Goal: Transaction & Acquisition: Purchase product/service

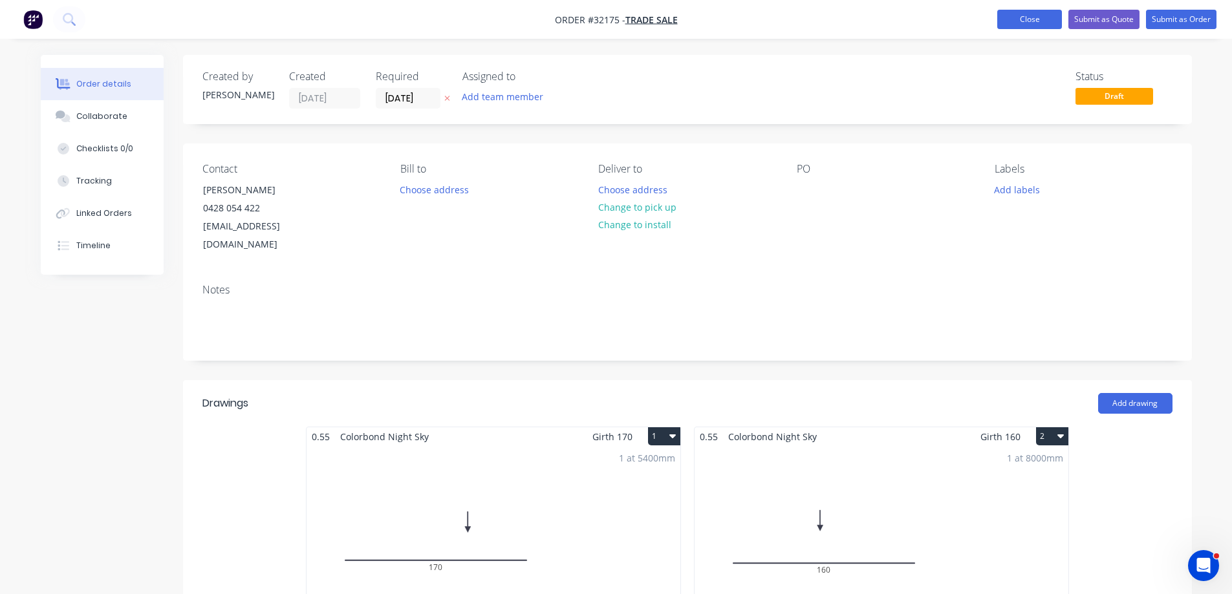
drag, startPoint x: 1019, startPoint y: 15, endPoint x: 1008, endPoint y: 23, distance: 13.3
click at [1018, 16] on button "Close" at bounding box center [1029, 19] width 65 height 19
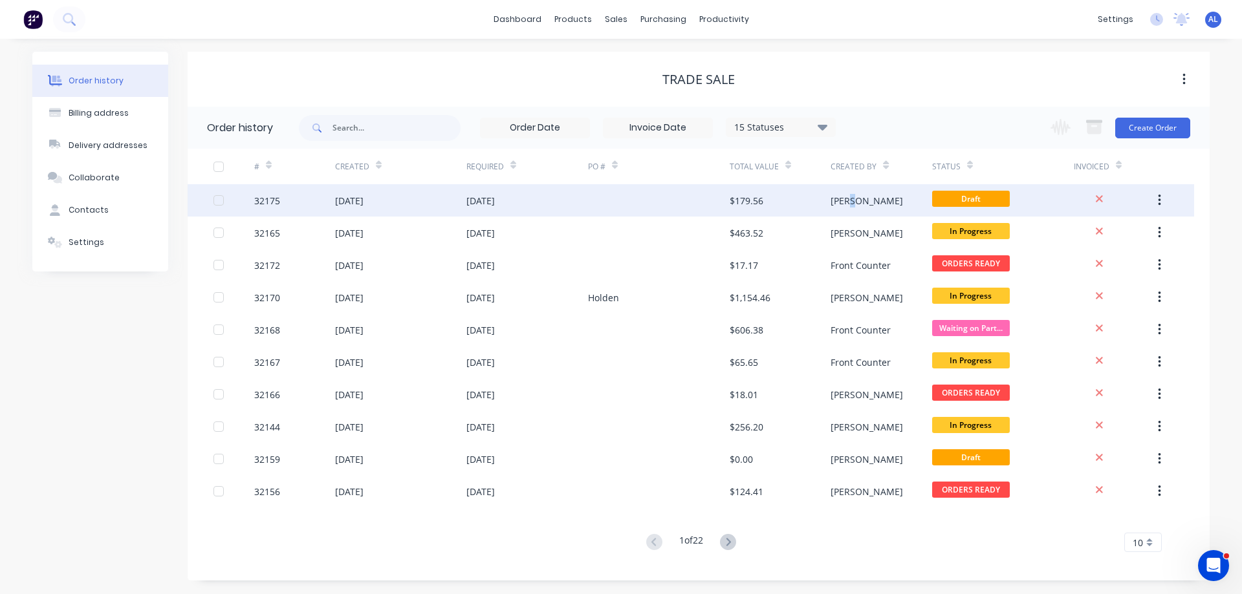
click at [853, 195] on div "[PERSON_NAME]" at bounding box center [866, 201] width 72 height 14
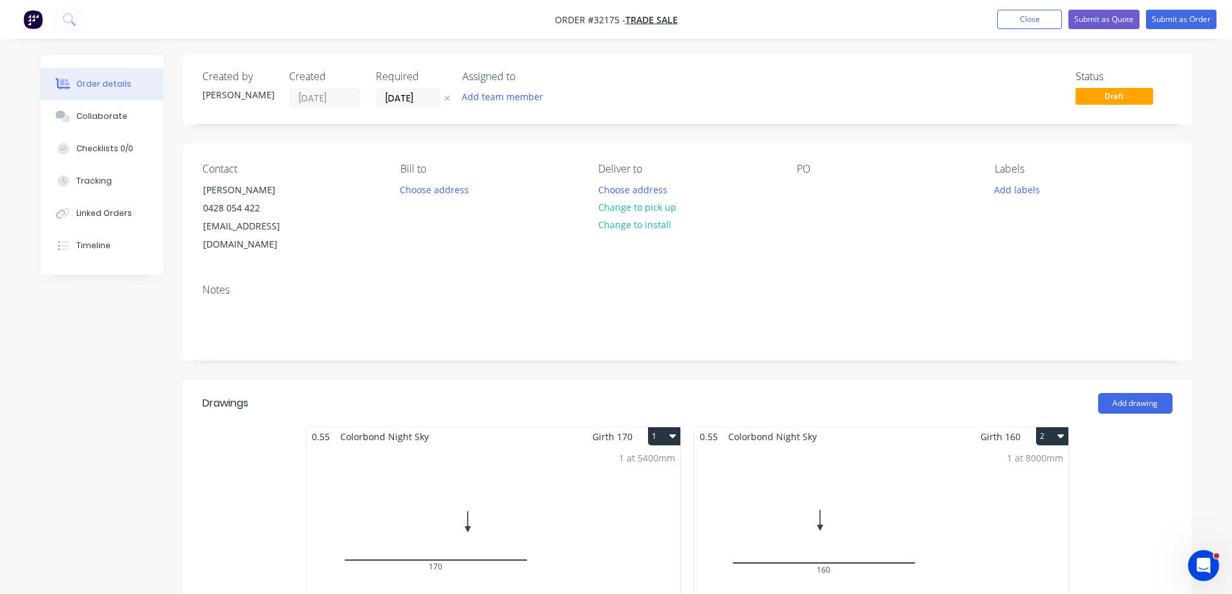
click at [957, 484] on div "1 at 8000mm Total lm $/M Total 8m $10.08 $80.64" at bounding box center [882, 544] width 374 height 197
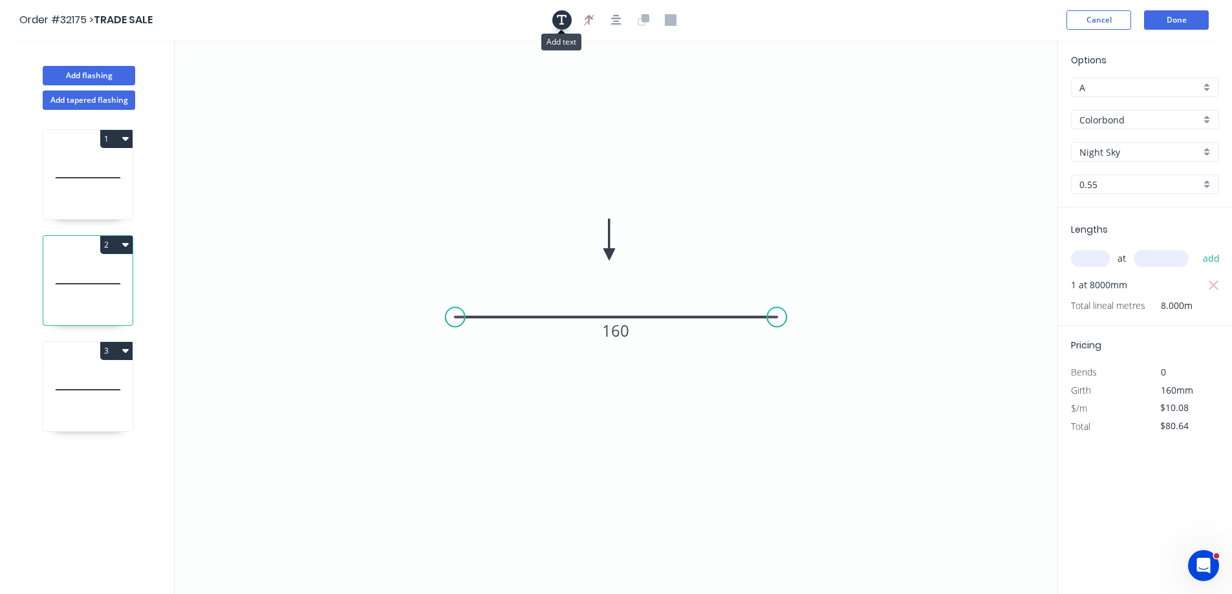
click at [556, 27] on button "button" at bounding box center [561, 19] width 19 height 19
click at [266, 90] on textarea at bounding box center [258, 91] width 105 height 48
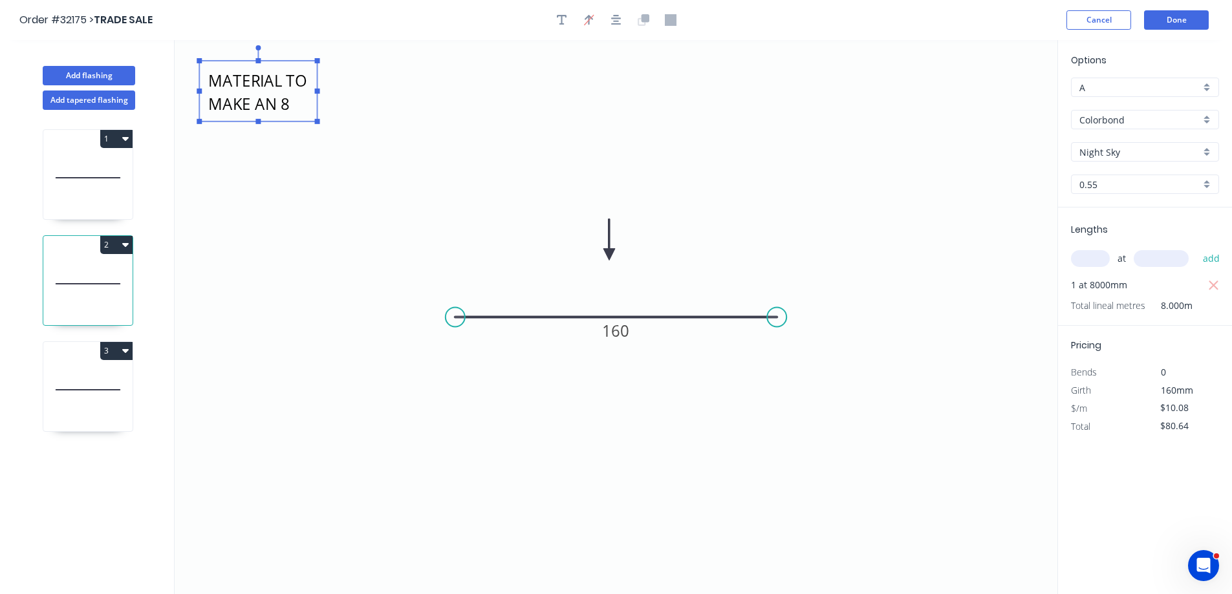
scroll to position [47, 0]
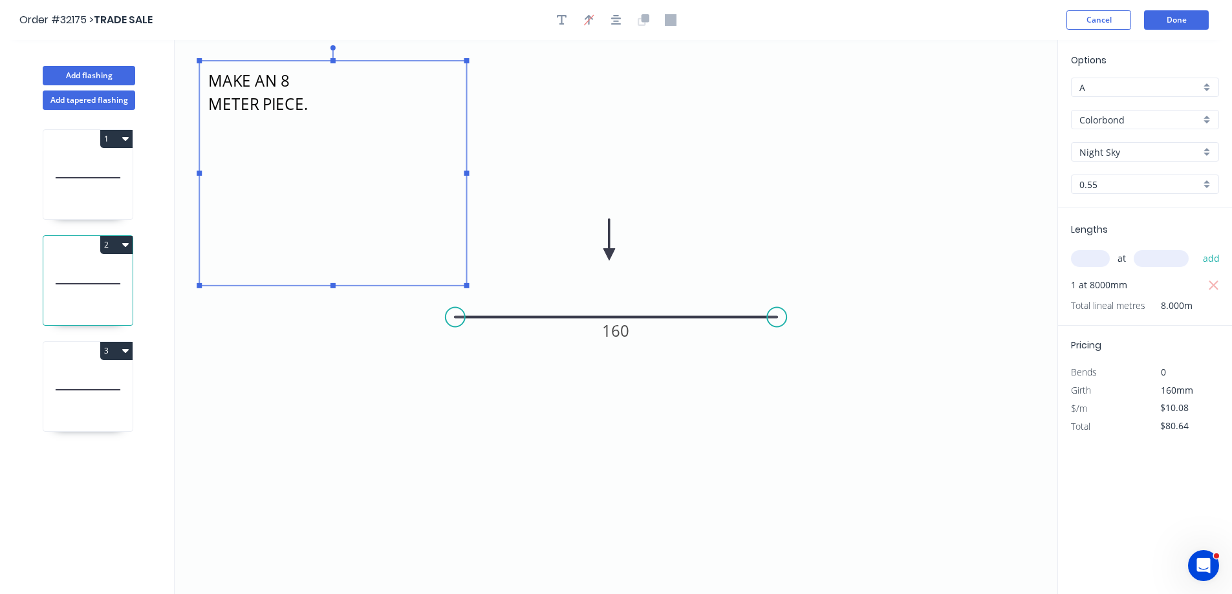
drag, startPoint x: 316, startPoint y: 124, endPoint x: 462, endPoint y: 286, distance: 218.4
click at [463, 286] on g at bounding box center [333, 166] width 272 height 243
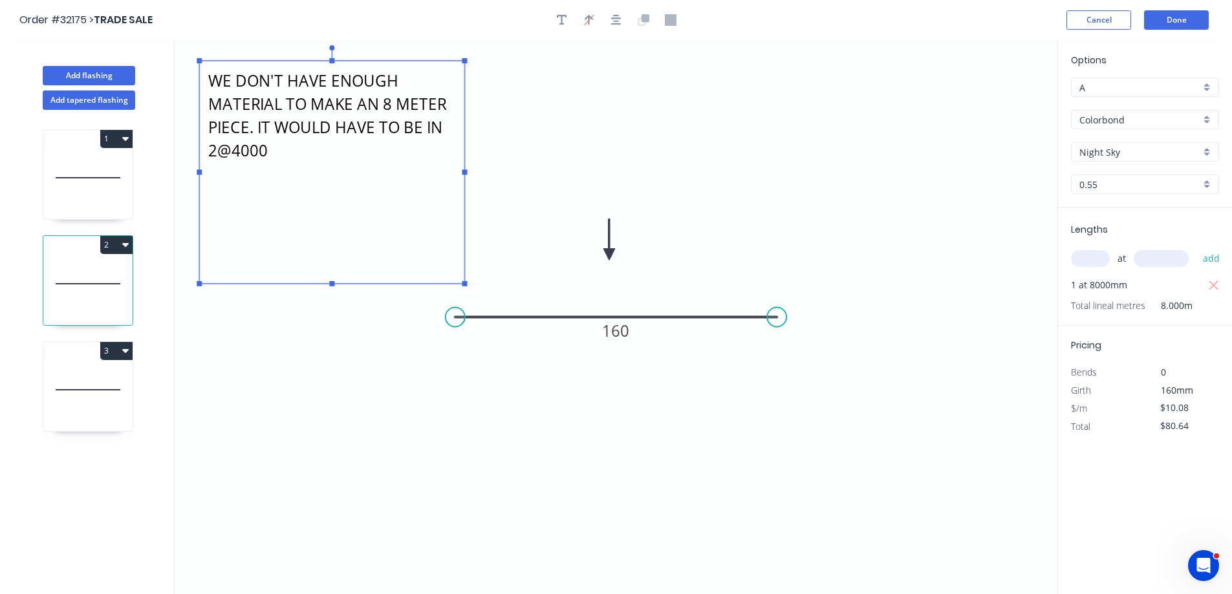
type textarea "WE DON'T HAVE ENOUGH MATERIAL TO MAKE AN 8 METER PIECE. IT WOULD HAVE TO BE IN …"
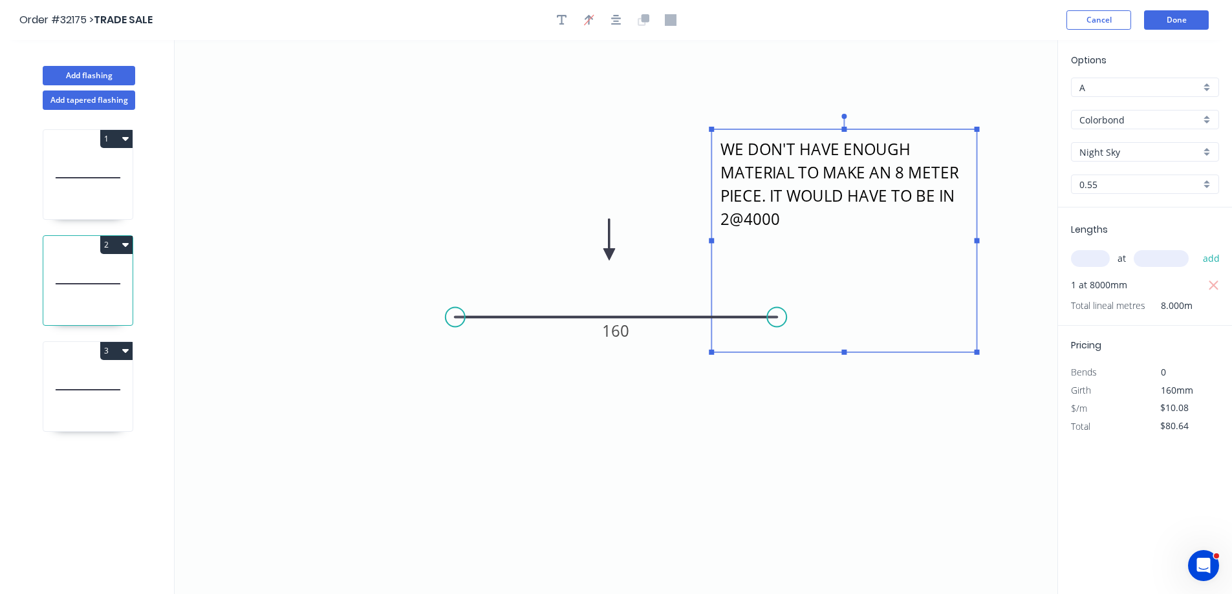
drag, startPoint x: 462, startPoint y: 281, endPoint x: 975, endPoint y: 352, distance: 517.1
click at [975, 352] on g "WE DON'T HAVE ENOUGH MATERIAL TO MAKE AN 8 METER PIECE. IT WOULD HAVE TO BE IN …" at bounding box center [844, 234] width 270 height 241
click at [1216, 288] on icon "button" at bounding box center [1214, 286] width 10 height 10
click at [1211, 287] on icon "button" at bounding box center [1214, 286] width 12 height 16
type input "$0.00"
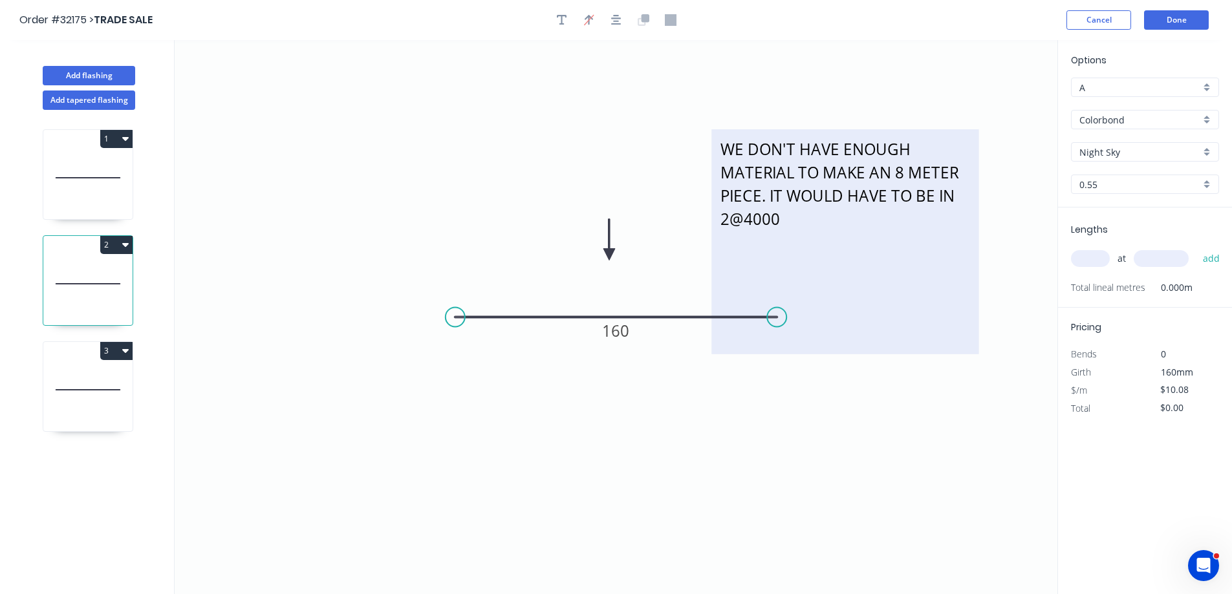
drag, startPoint x: 1095, startPoint y: 258, endPoint x: 902, endPoint y: 351, distance: 214.4
click at [1038, 279] on div "Add flashing Add tapered flashing 1 2 3 WE DON'T HAVE ENOUGH MATERIAL TO MAKE A…" at bounding box center [616, 329] width 1232 height 578
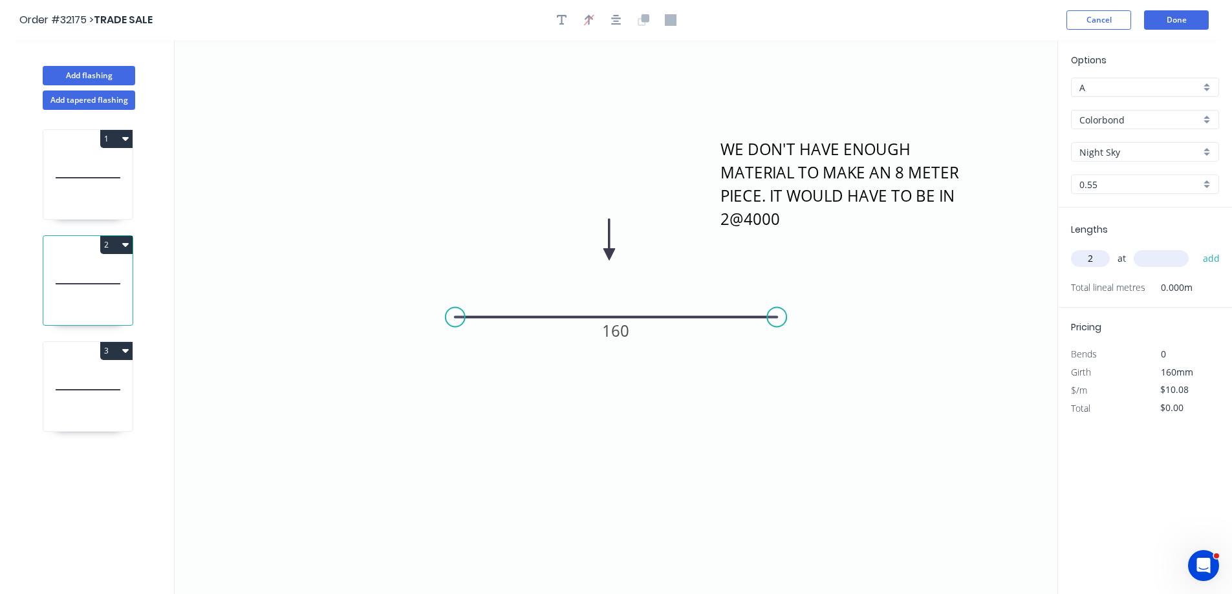
type input "2"
type input "4000"
click at [1196, 248] on button "add" at bounding box center [1211, 259] width 30 height 22
type input "$80.64"
click at [1174, 21] on button "Done" at bounding box center [1176, 19] width 65 height 19
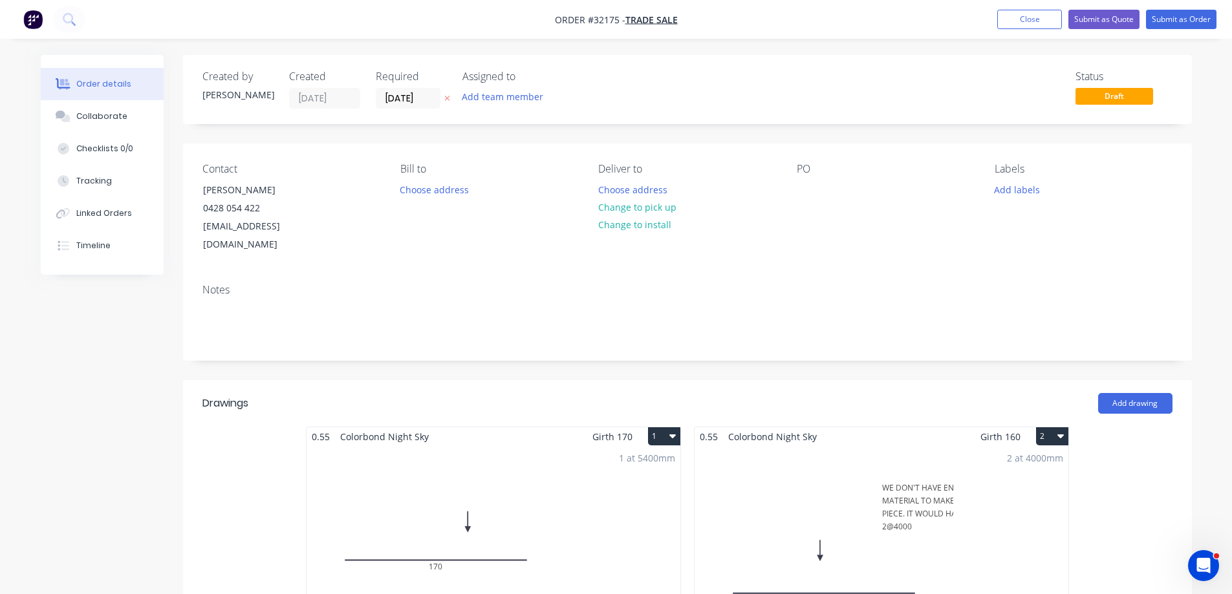
click at [954, 471] on div "2 at 4000mm Total lm $/M Total 8m $10.08 $80.64" at bounding box center [882, 544] width 374 height 197
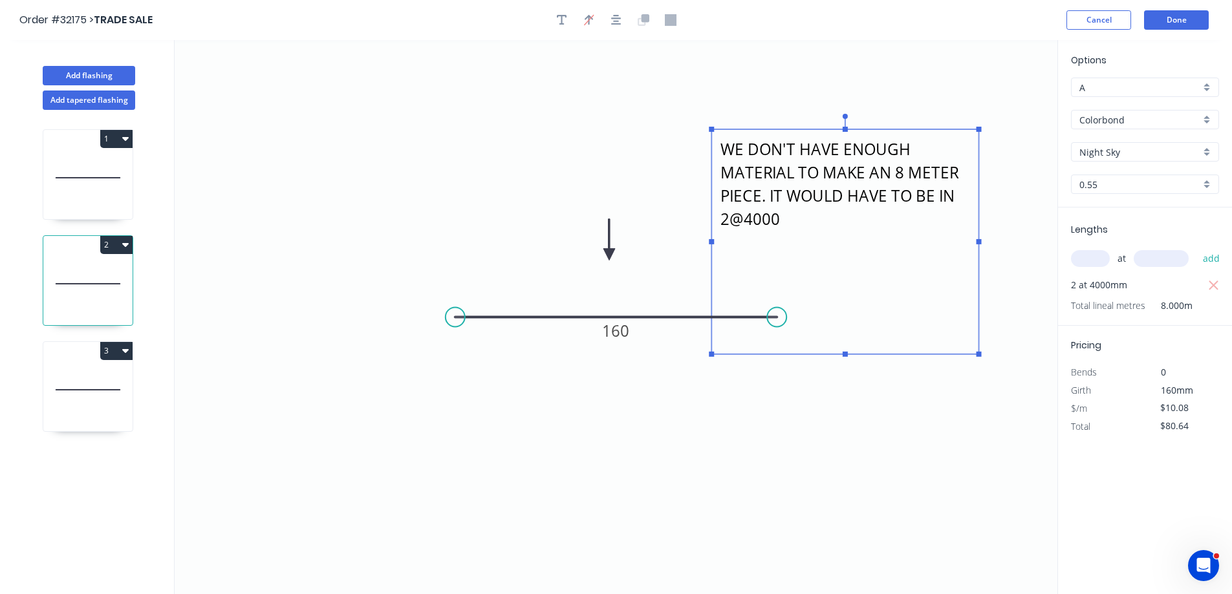
click at [955, 335] on textarea "WE DON'T HAVE ENOUGH MATERIAL TO MAKE AN 8 METER PIECE. IT WOULD HAVE TO BE IN …" at bounding box center [845, 242] width 254 height 212
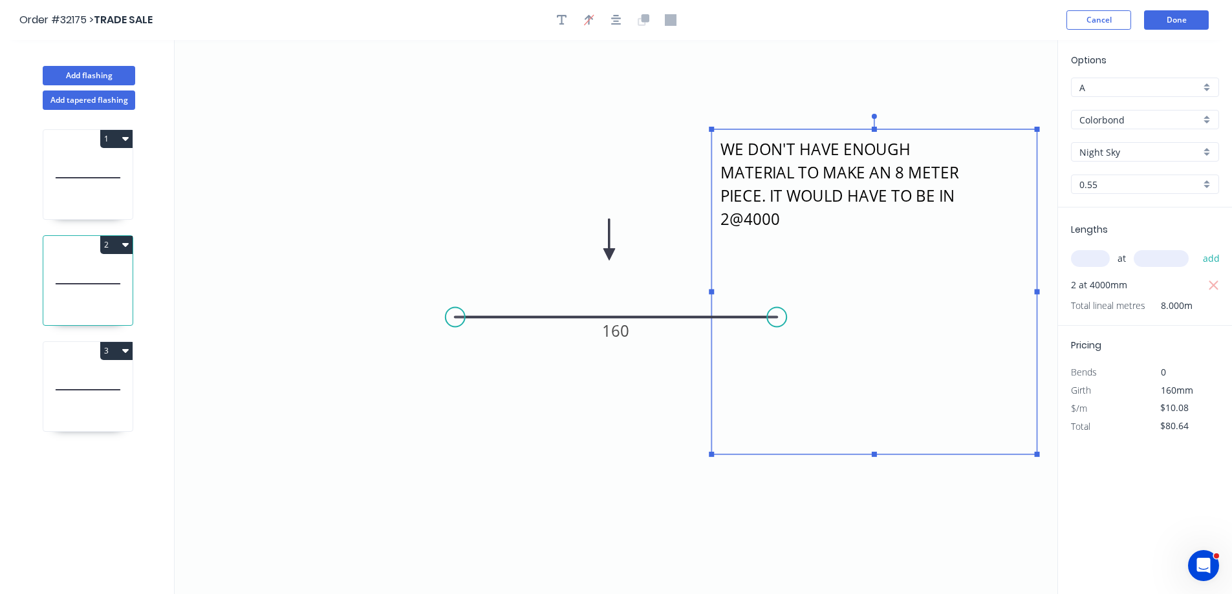
drag, startPoint x: 979, startPoint y: 354, endPoint x: 1037, endPoint y: 455, distance: 115.9
click at [1037, 455] on rect at bounding box center [1037, 454] width 5 height 5
click at [957, 74] on icon "WE DON'T HAVE ENOUGH MATERIAL TO MAKE AN 8 METER PIECE. IT WOULD HAVE TO BE IN …" at bounding box center [616, 317] width 883 height 554
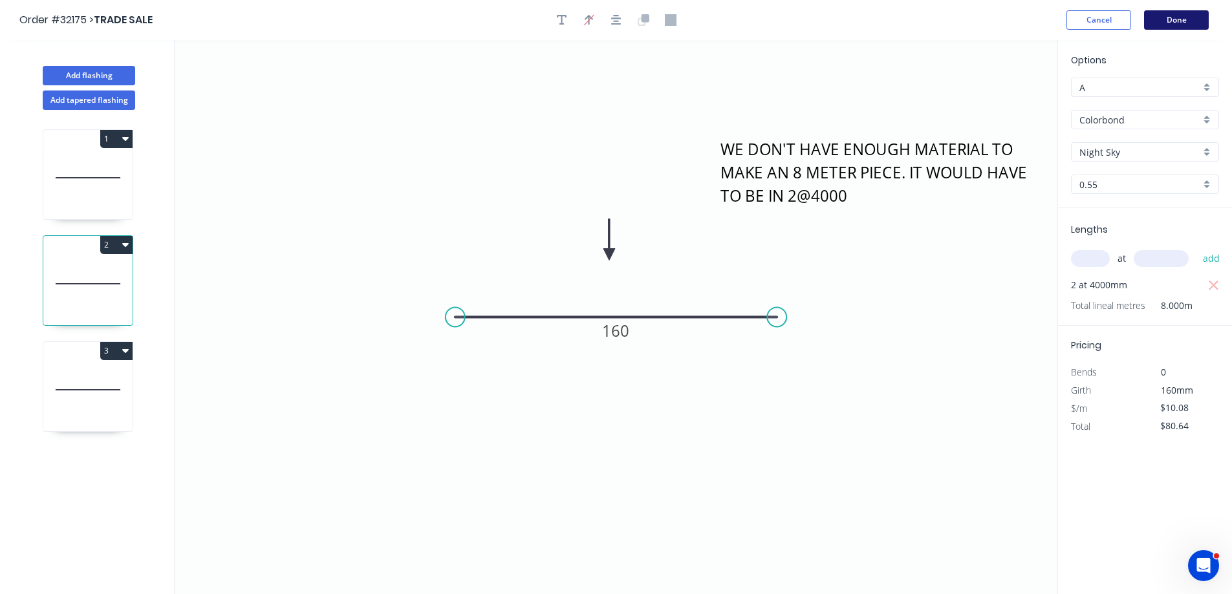
click at [1170, 19] on button "Done" at bounding box center [1176, 19] width 65 height 19
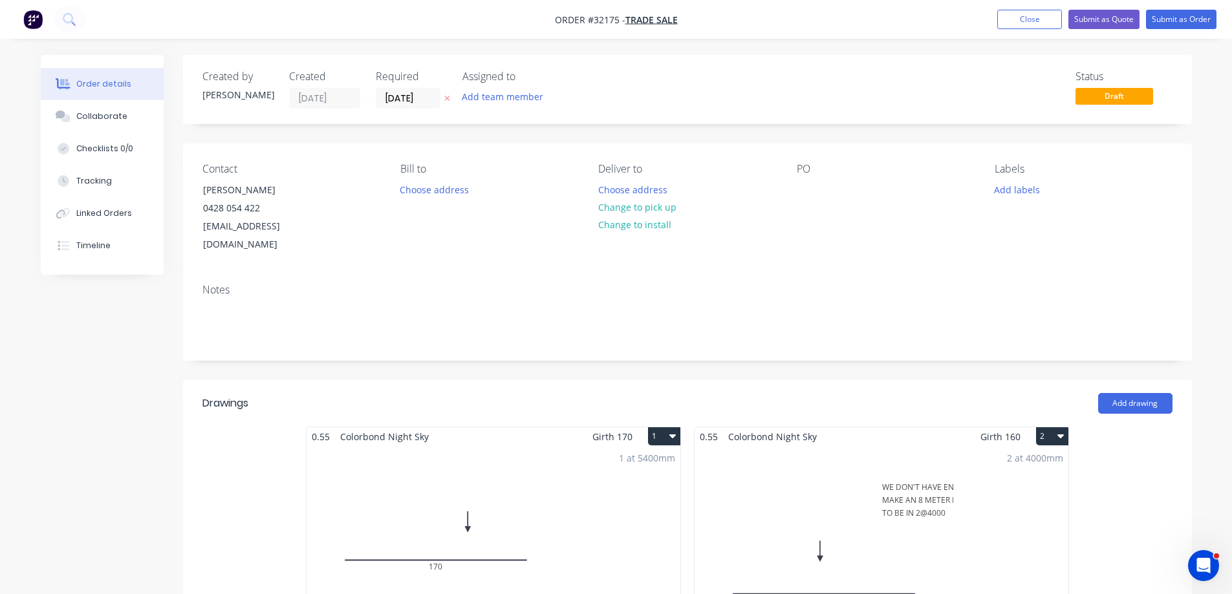
click at [947, 490] on div "2 at 4000mm Total lm $/M Total 8m $10.08 $80.64" at bounding box center [882, 544] width 374 height 197
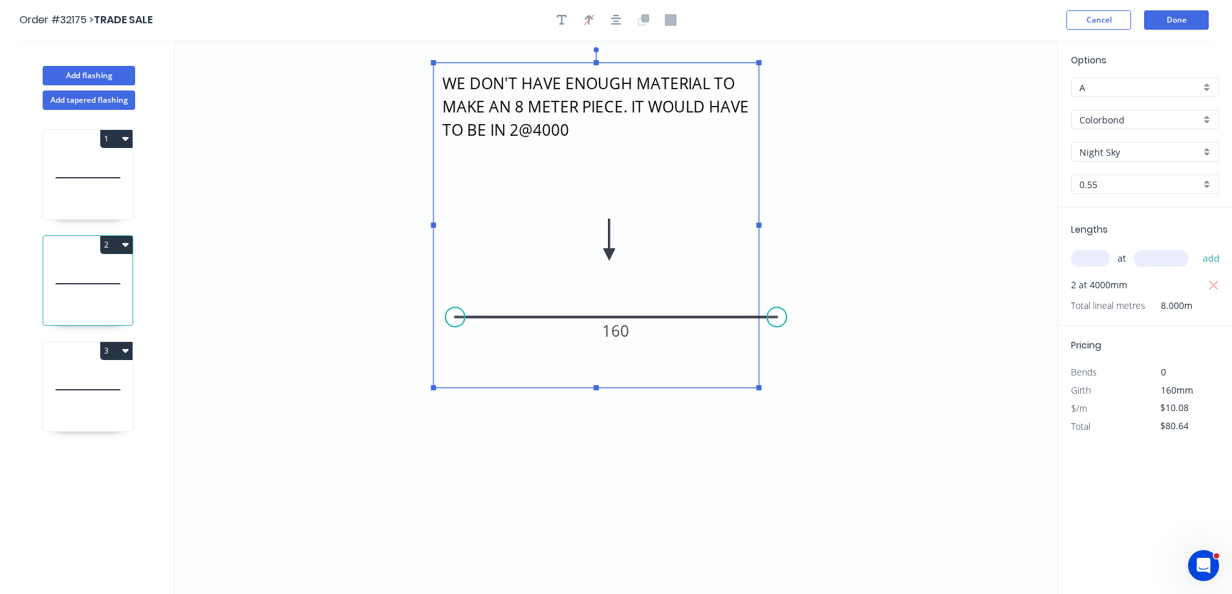
drag, startPoint x: 715, startPoint y: 264, endPoint x: 437, endPoint y: 200, distance: 285.4
click at [437, 200] on rect at bounding box center [595, 225] width 325 height 325
drag, startPoint x: 1174, startPoint y: 22, endPoint x: 976, endPoint y: 228, distance: 285.4
click at [1173, 22] on button "Done" at bounding box center [1176, 19] width 65 height 19
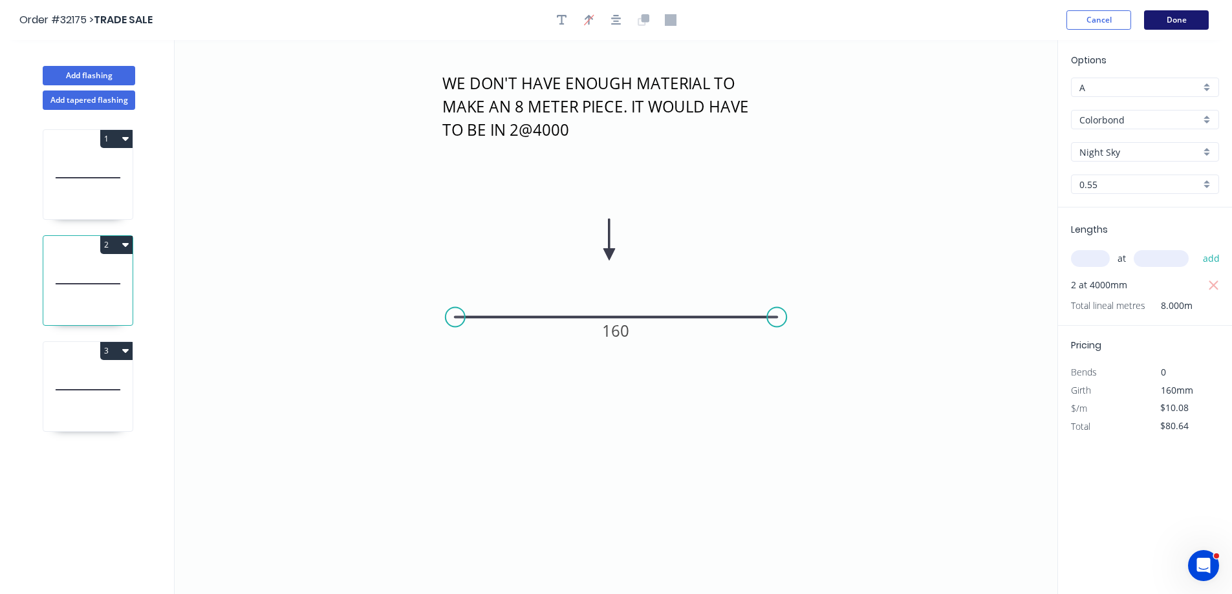
click at [1180, 19] on button "Done" at bounding box center [1176, 19] width 65 height 19
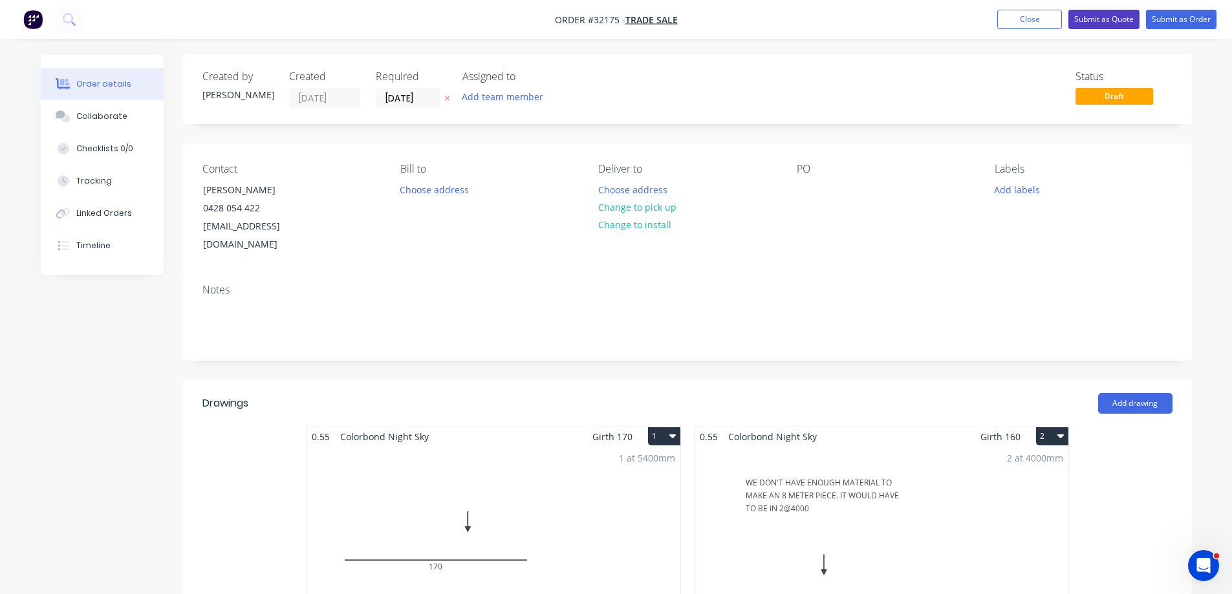
click at [1096, 21] on button "Submit as Quote" at bounding box center [1103, 19] width 71 height 19
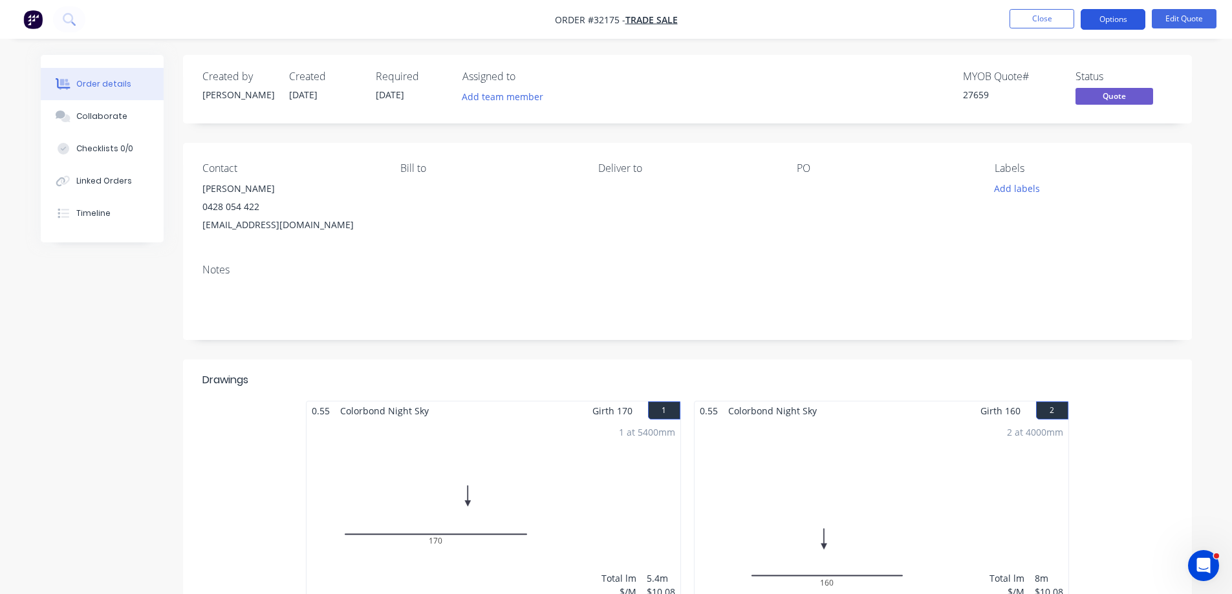
click at [1099, 22] on button "Options" at bounding box center [1113, 19] width 65 height 21
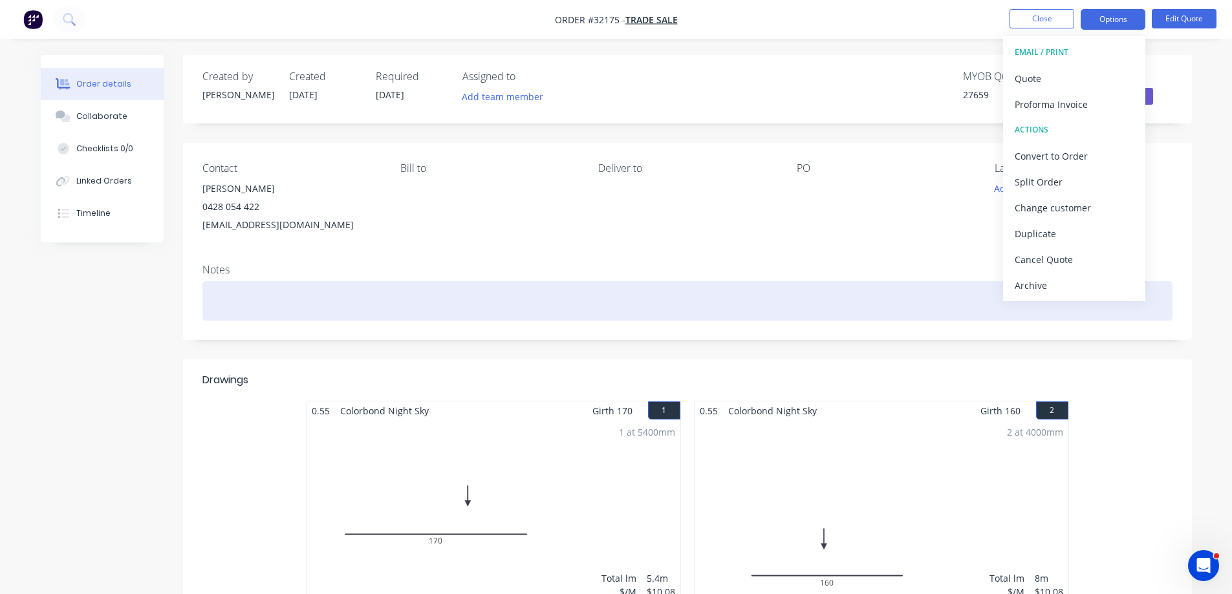
click at [343, 290] on div at bounding box center [687, 300] width 970 height 39
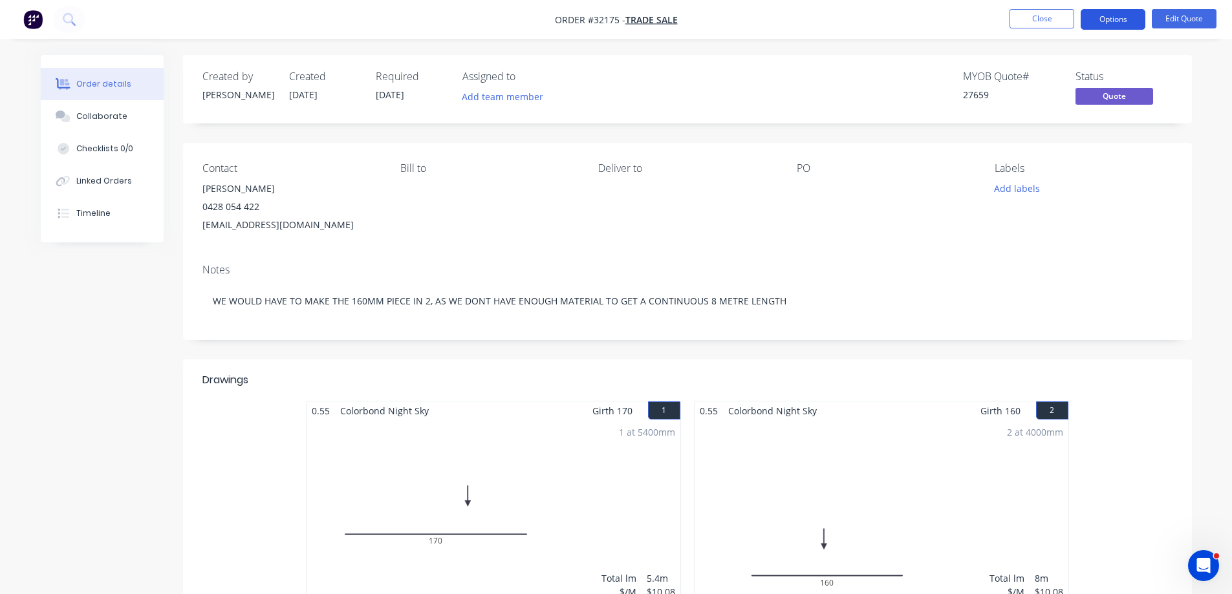
click at [1121, 17] on button "Options" at bounding box center [1113, 19] width 65 height 21
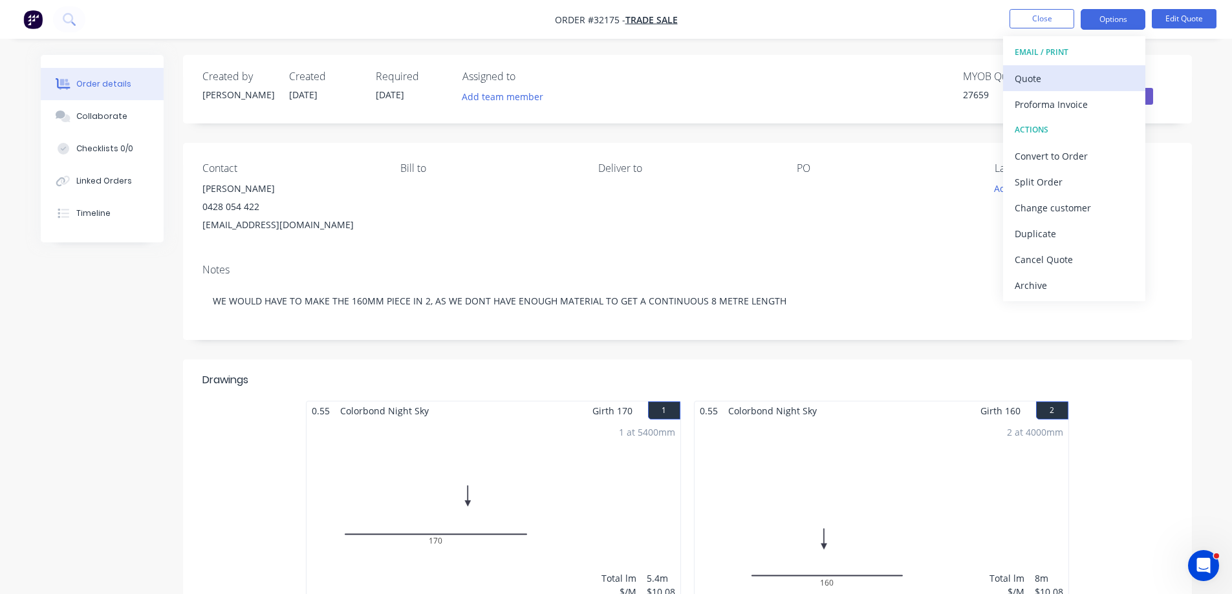
click at [1065, 84] on div "Quote" at bounding box center [1074, 78] width 119 height 19
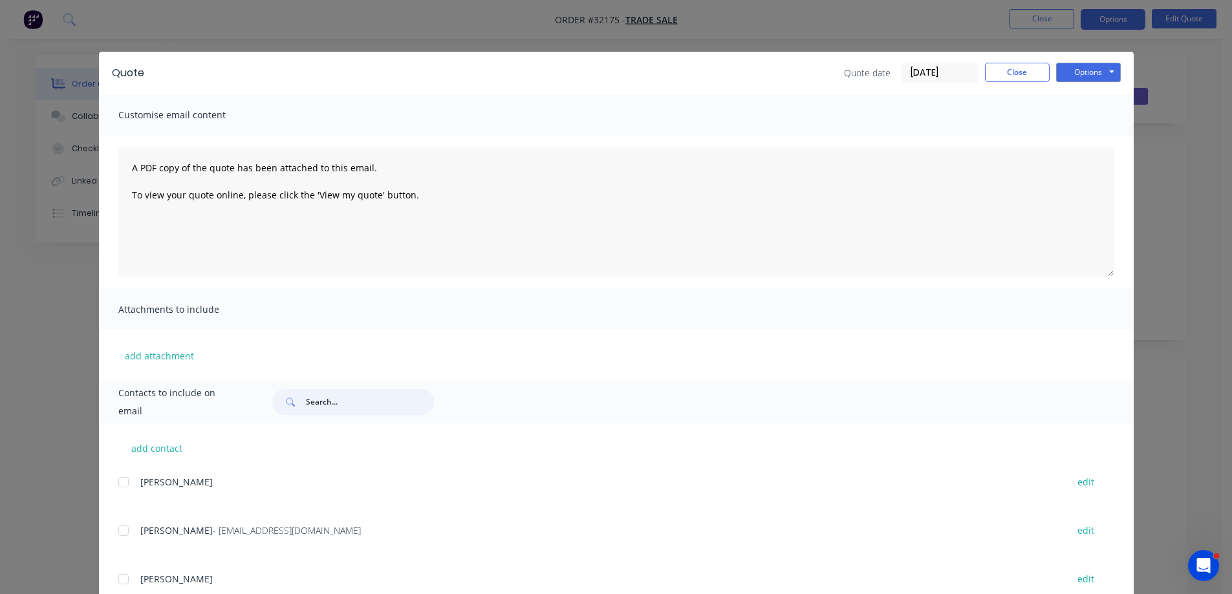
click at [365, 398] on input "text" at bounding box center [370, 402] width 128 height 26
click at [1003, 73] on button "Close" at bounding box center [1017, 72] width 65 height 19
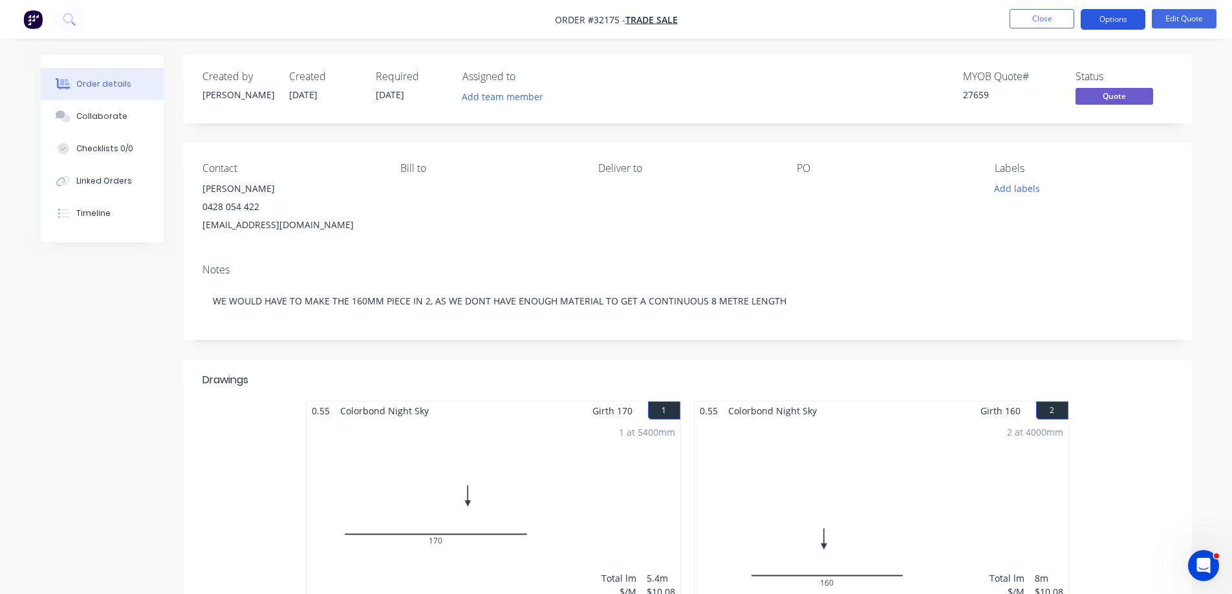
click at [1121, 23] on button "Options" at bounding box center [1113, 19] width 65 height 21
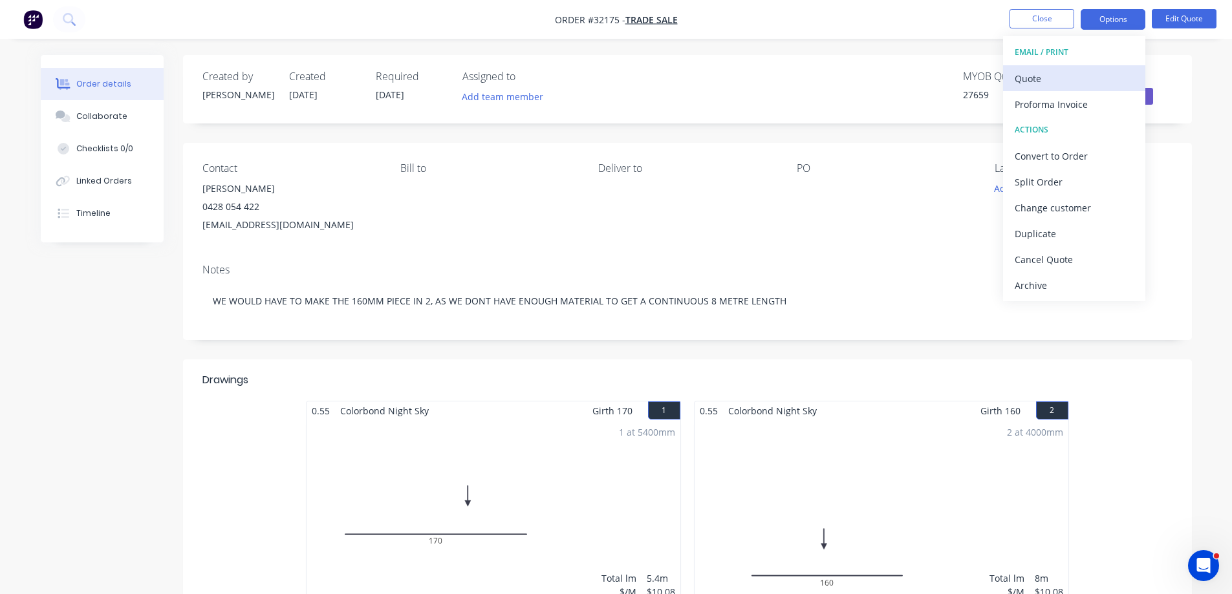
click at [1052, 77] on div "Quote" at bounding box center [1074, 78] width 119 height 19
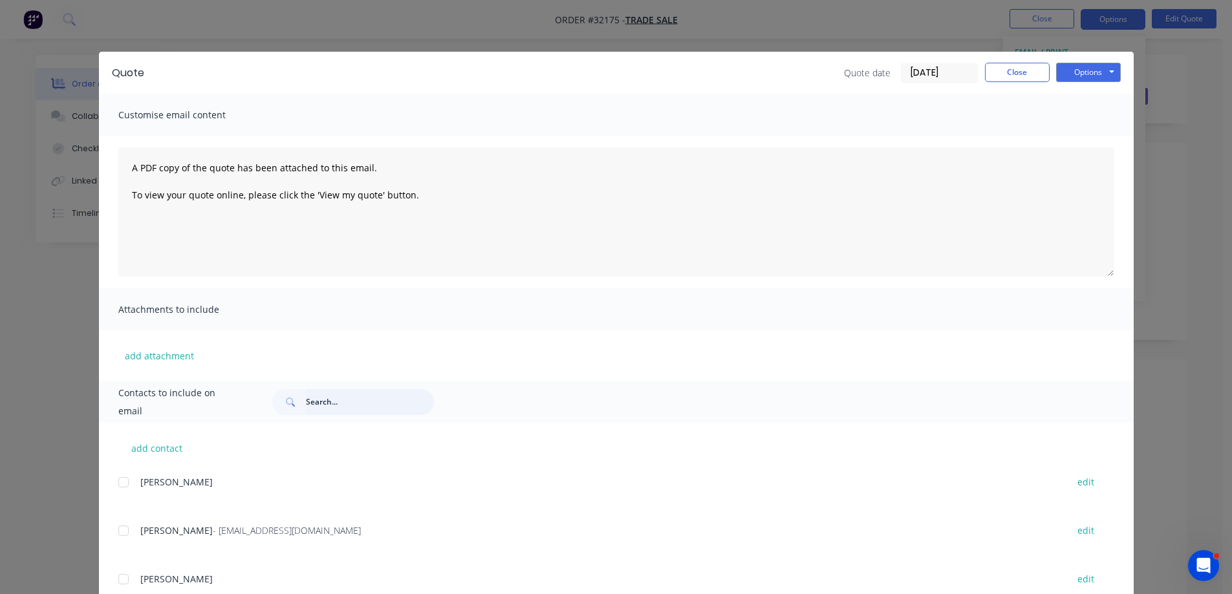
click at [323, 397] on input "text" at bounding box center [370, 402] width 128 height 26
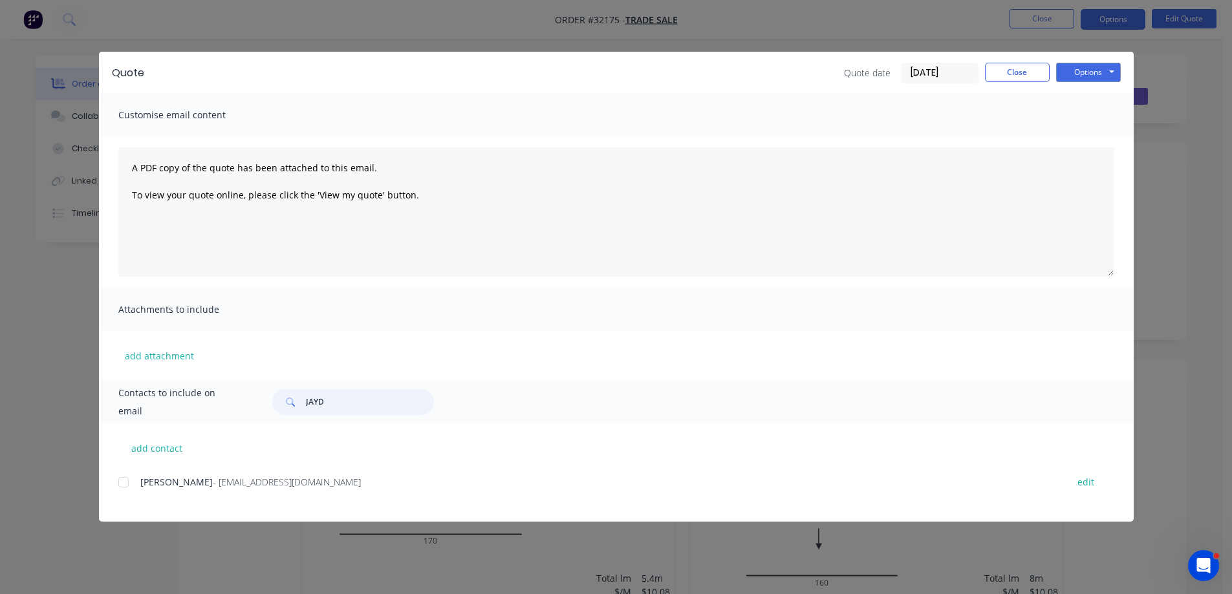
click at [124, 475] on div at bounding box center [124, 483] width 26 height 26
type input "JAYD"
click at [1092, 72] on button "Options" at bounding box center [1088, 72] width 65 height 19
click at [1098, 142] on button "Email" at bounding box center [1097, 137] width 83 height 21
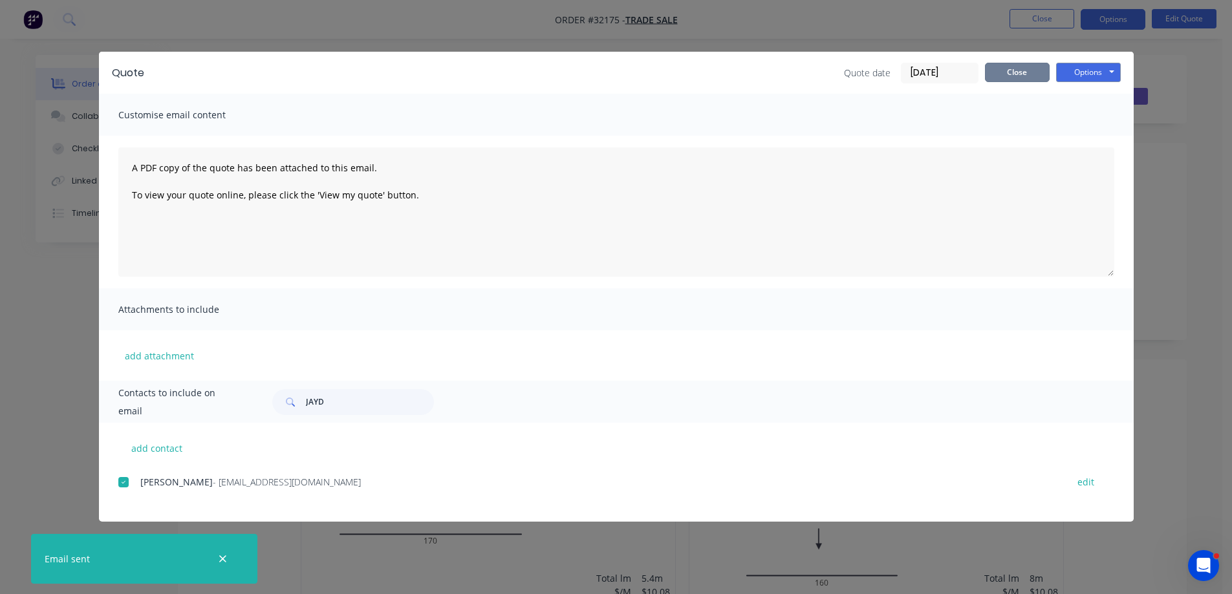
click at [1033, 73] on button "Close" at bounding box center [1017, 72] width 65 height 19
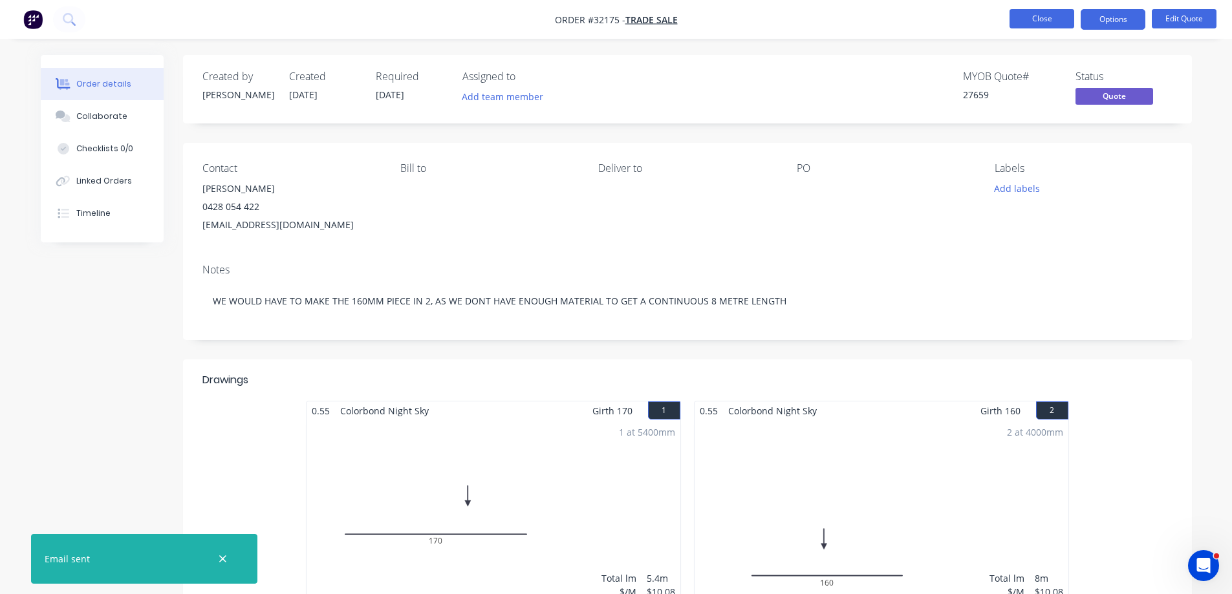
click at [1040, 23] on button "Close" at bounding box center [1042, 18] width 65 height 19
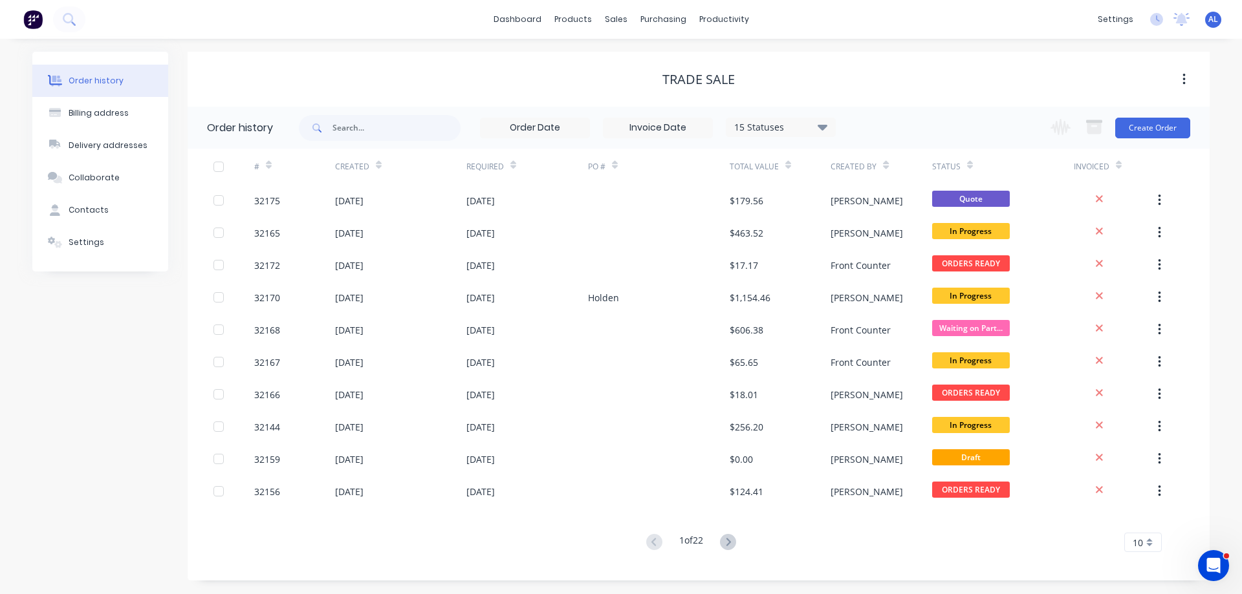
click at [33, 21] on img at bounding box center [32, 19] width 19 height 19
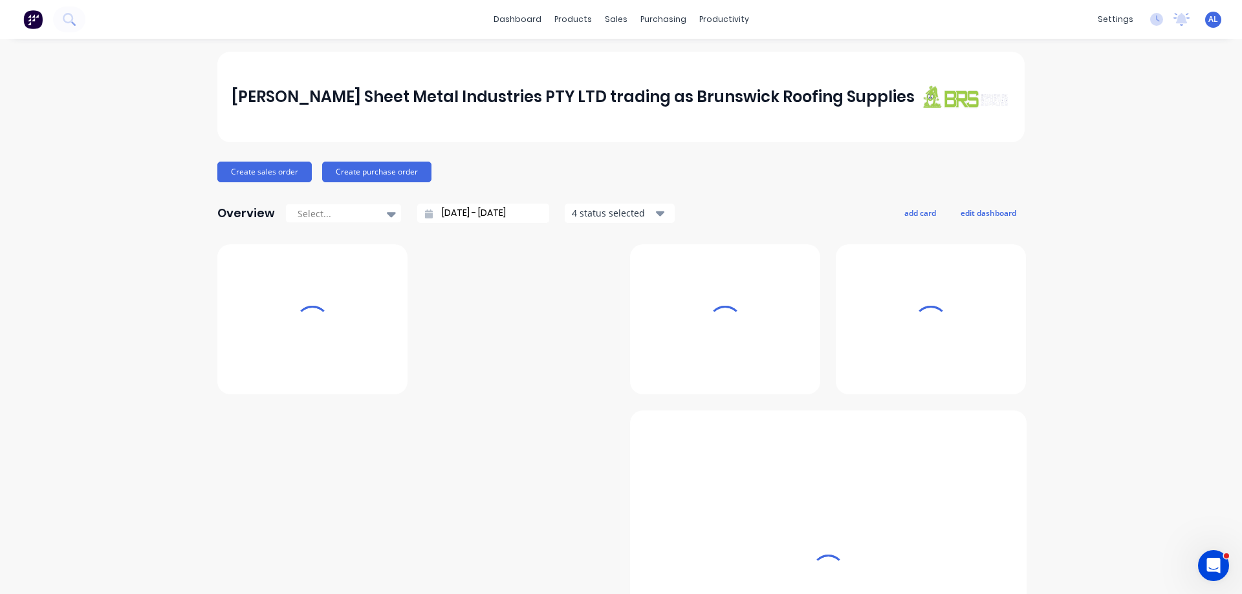
click at [92, 32] on div "Sales Orders" at bounding box center [65, 26] width 53 height 12
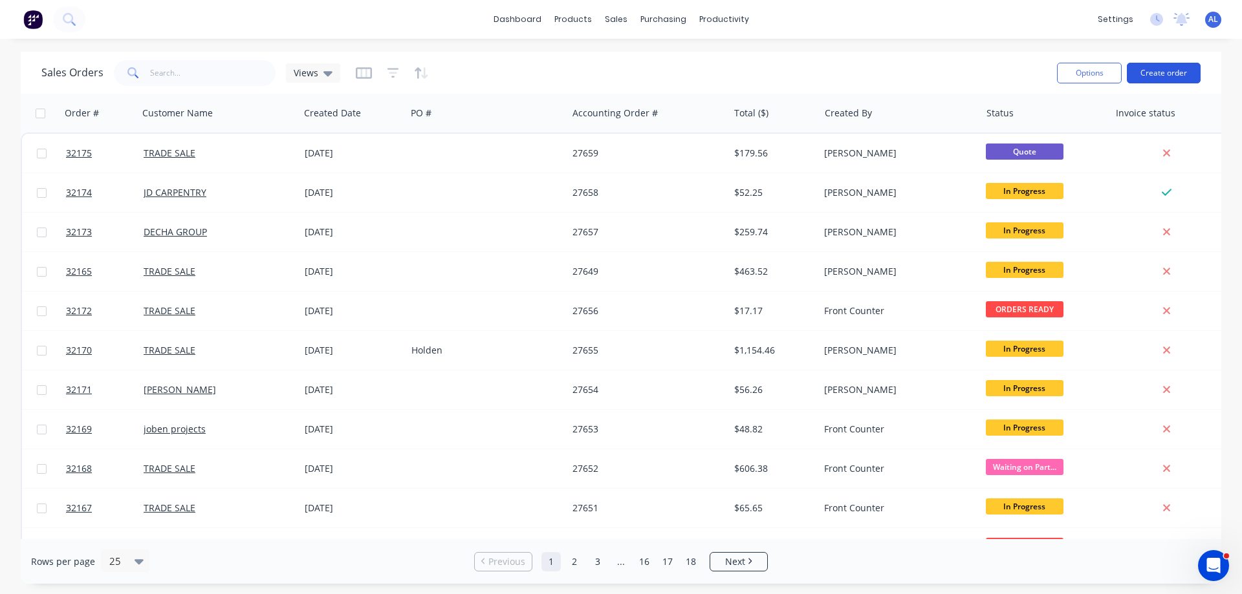
click at [1156, 78] on button "Create order" at bounding box center [1164, 73] width 74 height 21
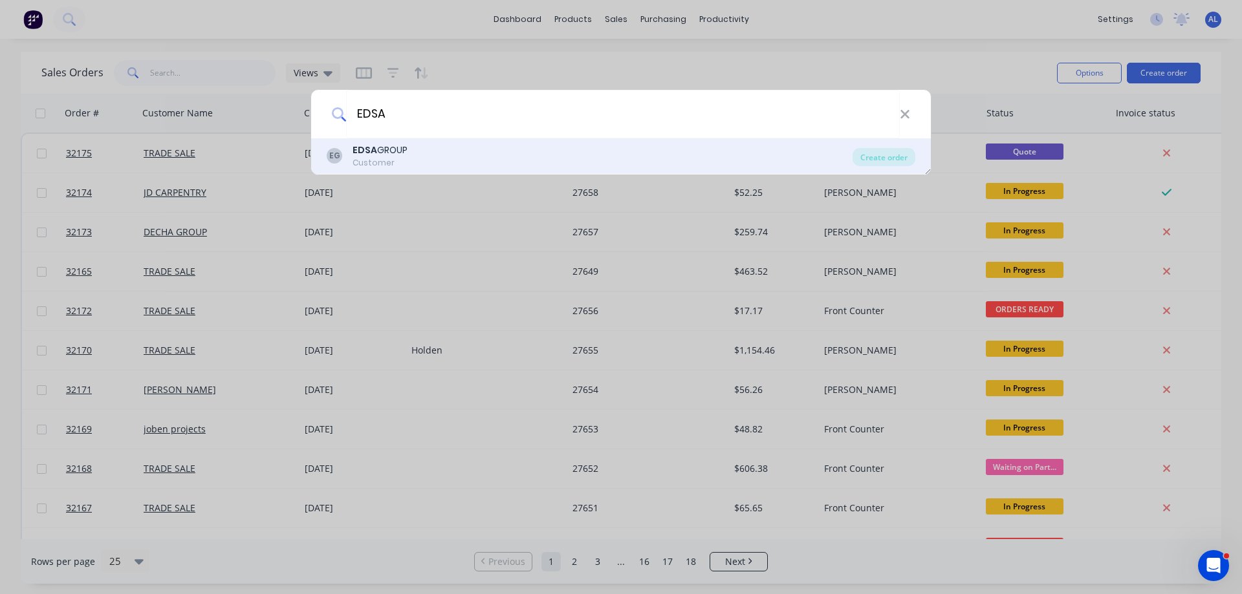
type input "EDSA"
click at [388, 153] on div "EDSA GROUP" at bounding box center [379, 151] width 55 height 14
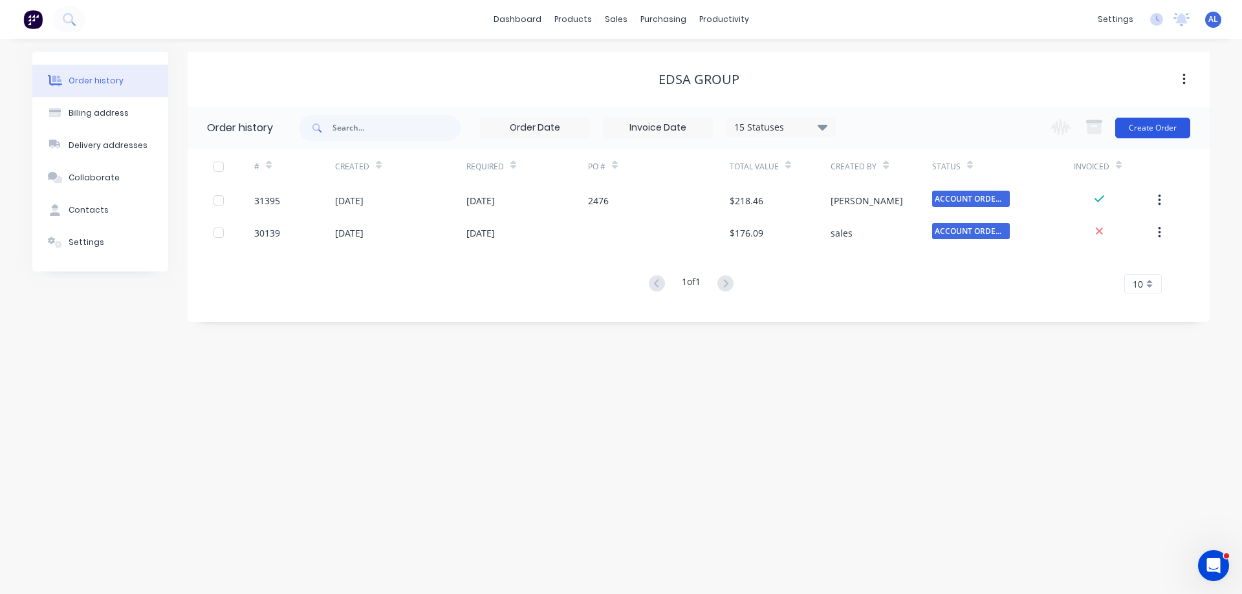
drag, startPoint x: 1156, startPoint y: 127, endPoint x: 1149, endPoint y: 131, distance: 7.5
click at [1149, 131] on button "Create Order" at bounding box center [1152, 128] width 75 height 21
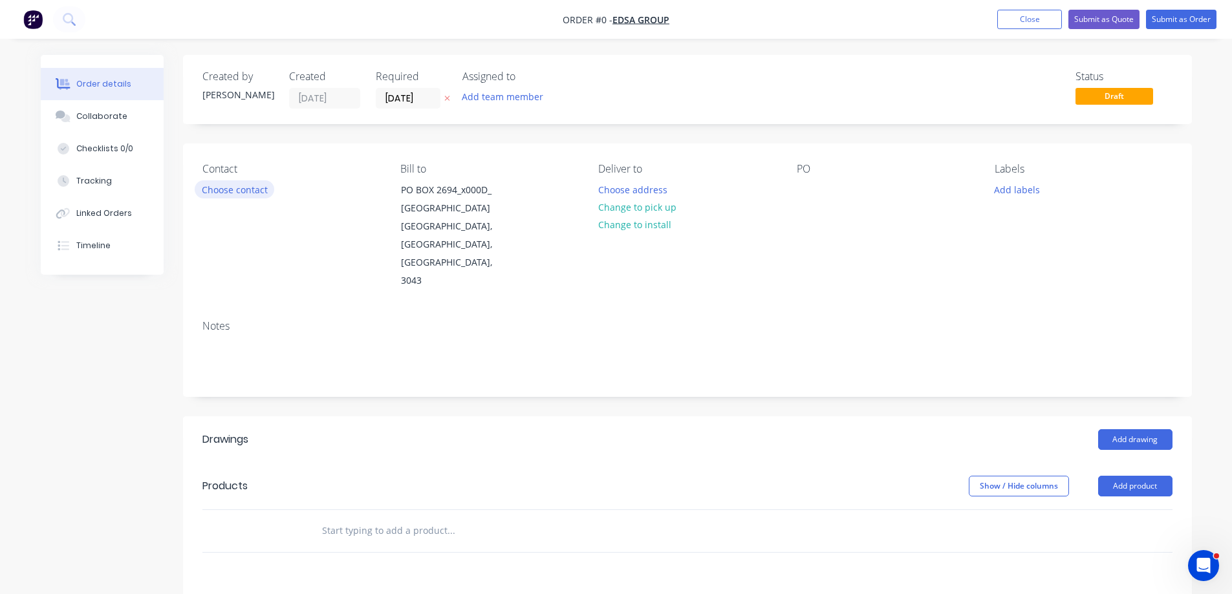
click at [249, 194] on button "Choose contact" at bounding box center [235, 188] width 80 height 17
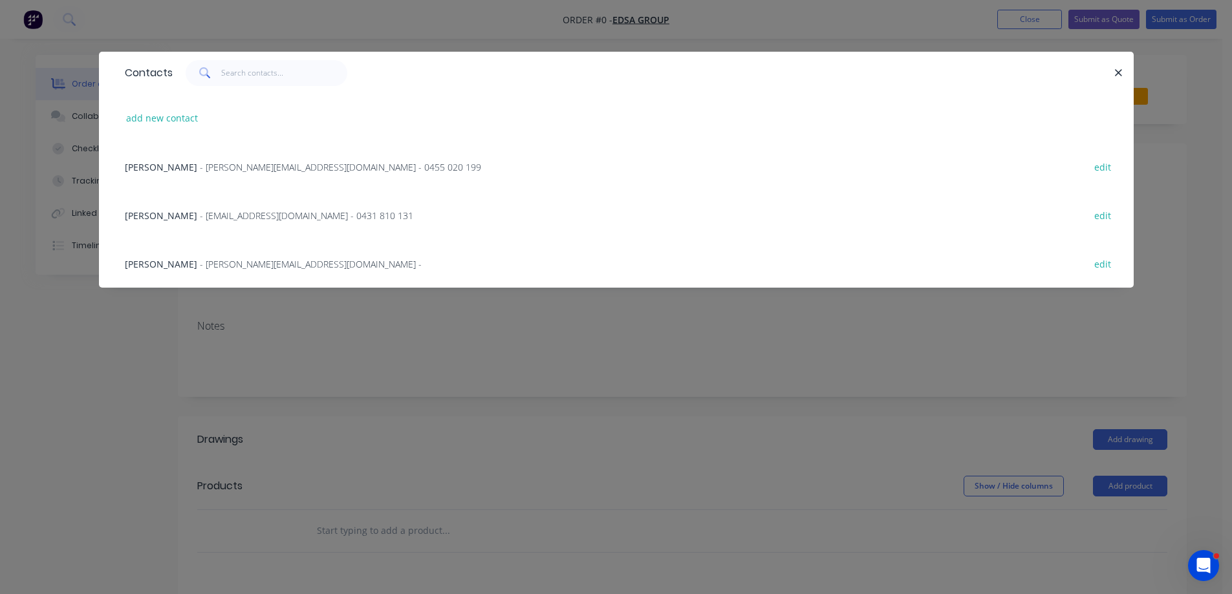
click at [241, 215] on span "- [EMAIL_ADDRESS][DOMAIN_NAME] - 0431 810 131" at bounding box center [306, 216] width 213 height 12
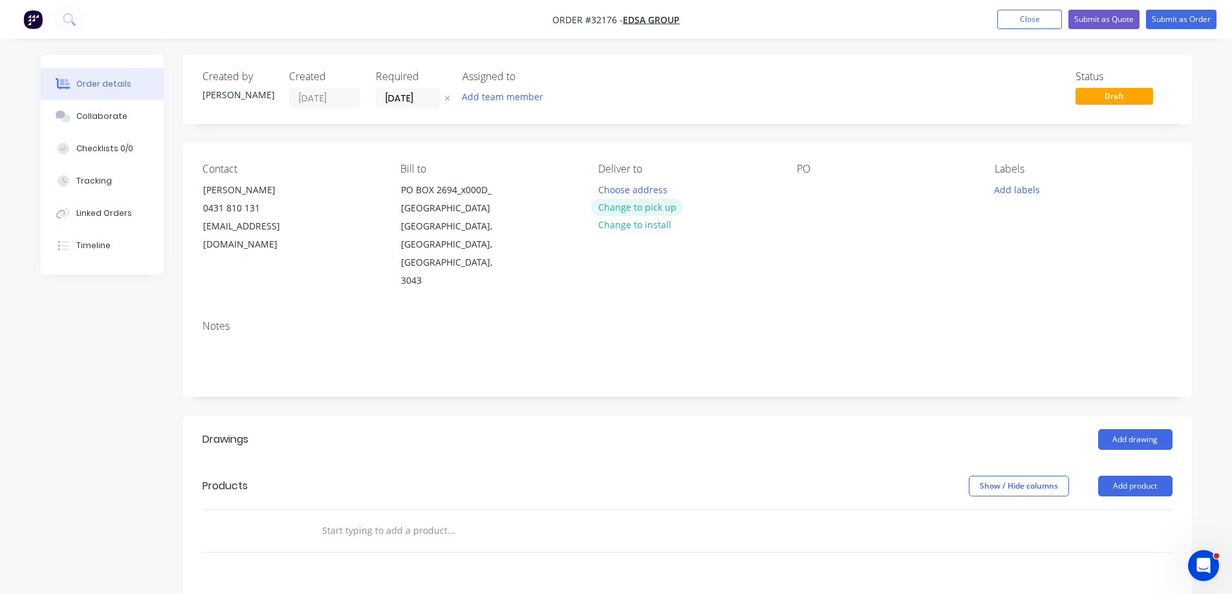
click at [639, 207] on button "Change to pick up" at bounding box center [637, 207] width 92 height 17
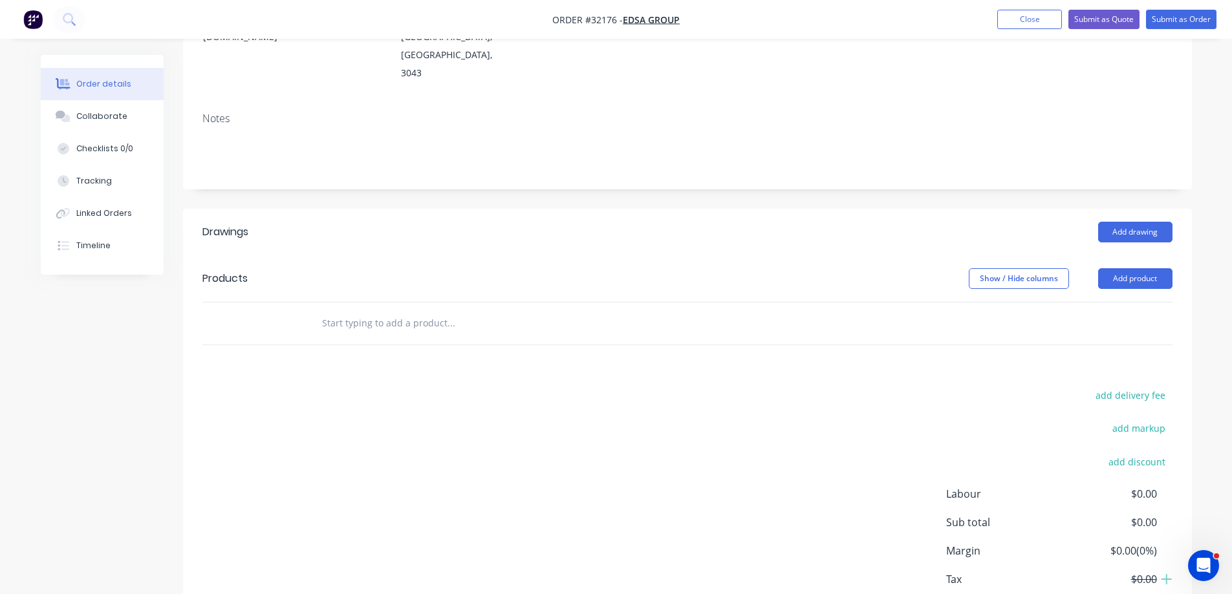
scroll to position [252, 0]
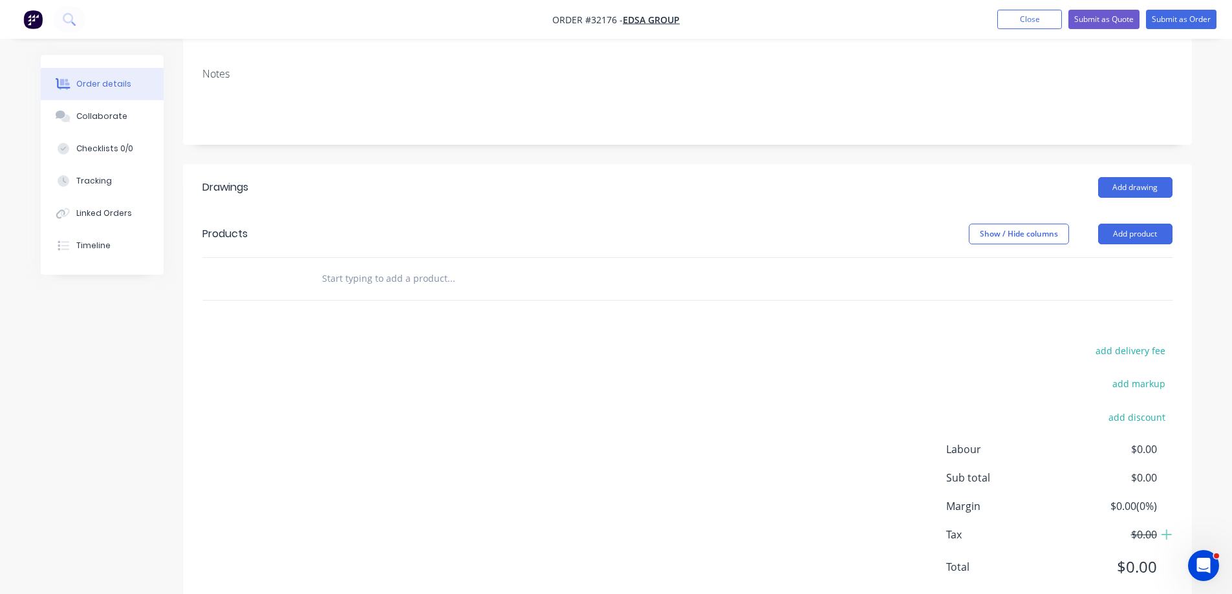
click at [349, 266] on input "text" at bounding box center [450, 279] width 259 height 26
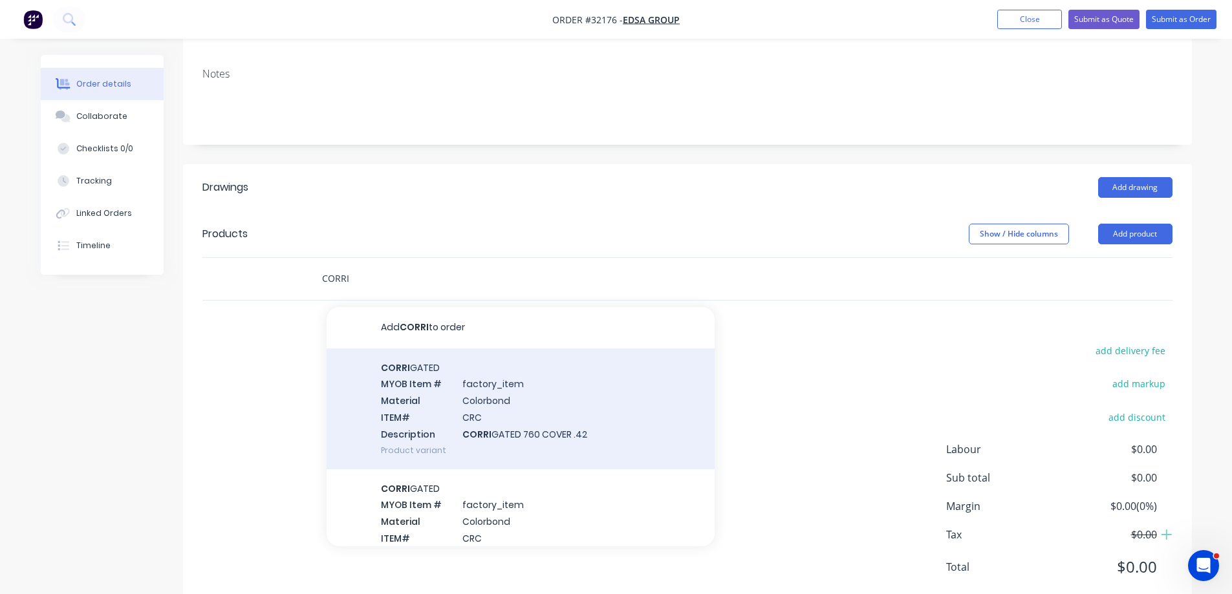
type input "CORRI"
click at [606, 404] on div "CORRI GATED MYOB Item # factory_item Material Colorbond ITEM# CRC Description C…" at bounding box center [521, 409] width 388 height 121
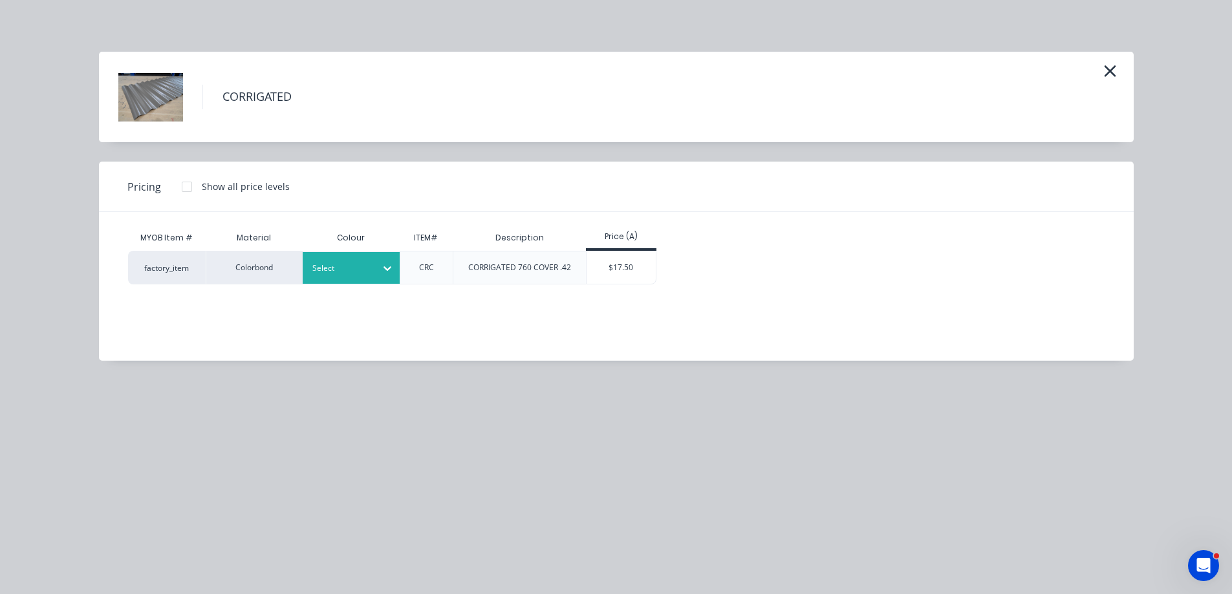
click at [384, 266] on icon at bounding box center [387, 268] width 13 height 13
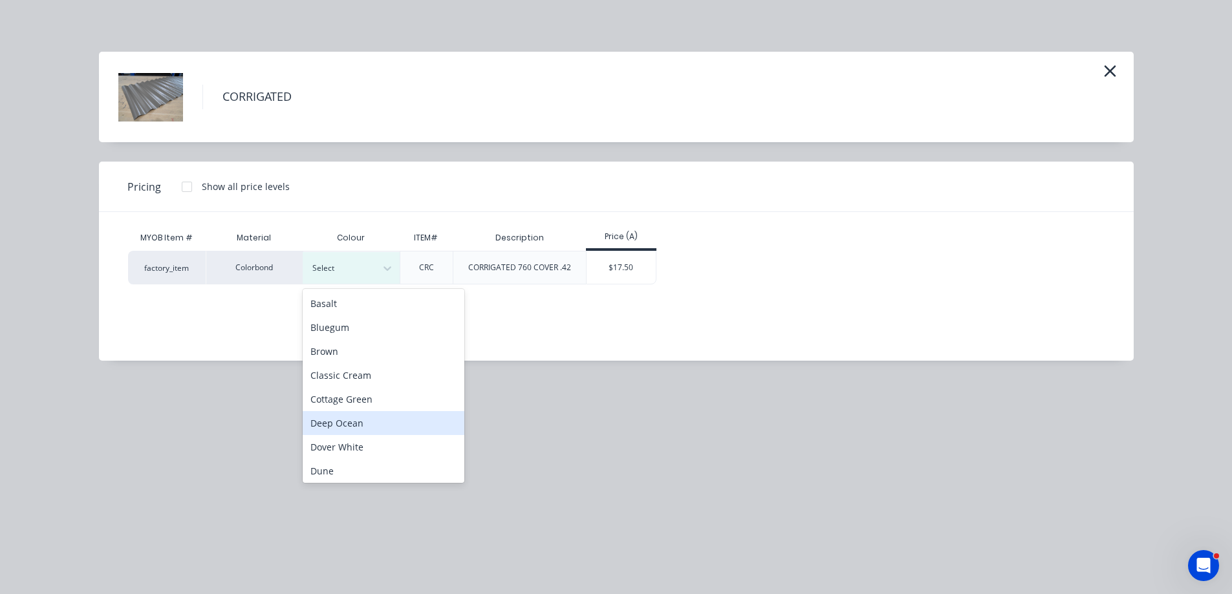
scroll to position [194, 0]
click at [404, 423] on div "Monument" at bounding box center [384, 421] width 162 height 24
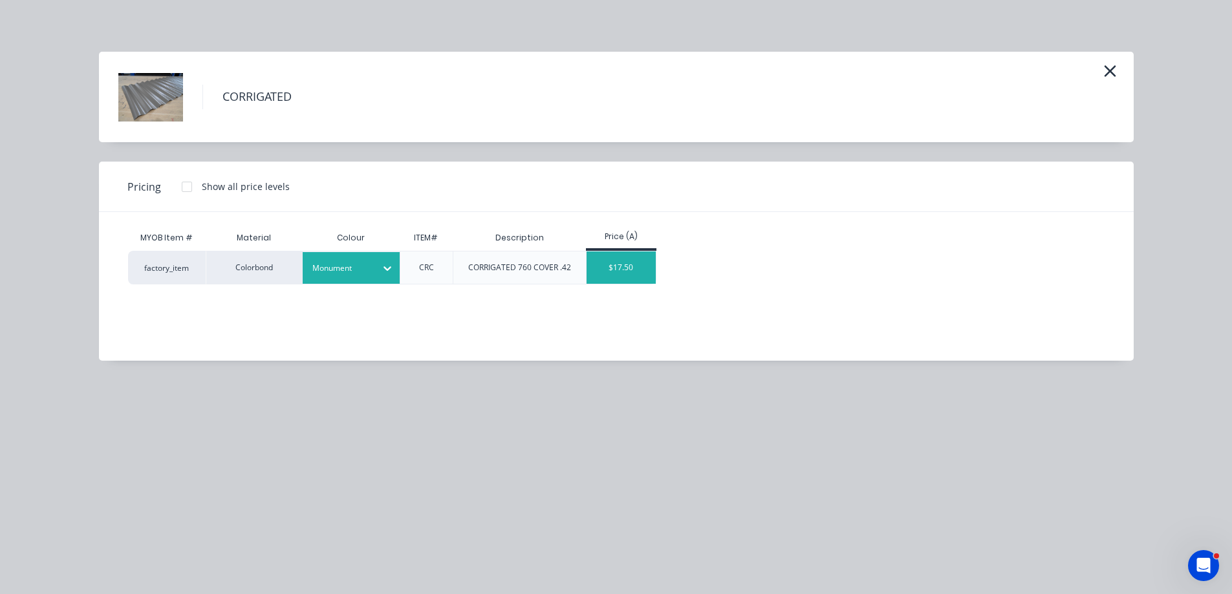
click at [628, 277] on div "$17.50" at bounding box center [621, 268] width 69 height 32
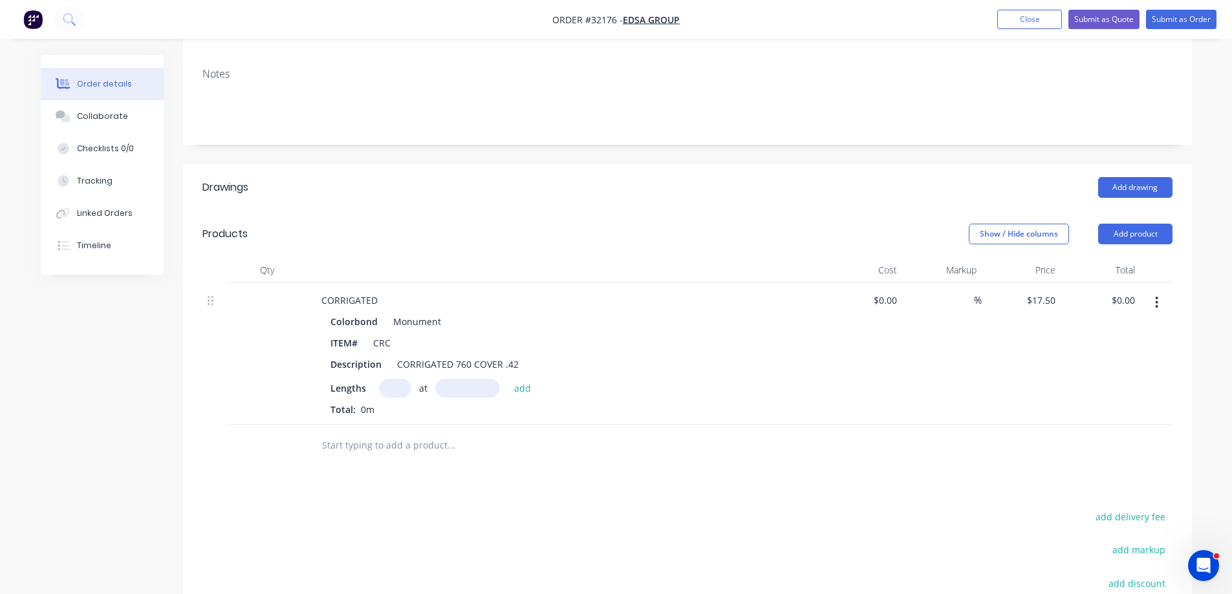
click at [385, 379] on input "text" at bounding box center [395, 388] width 32 height 19
type input "12"
type input "1040"
click at [508, 379] on button "add" at bounding box center [523, 387] width 30 height 17
type input "$218.40"
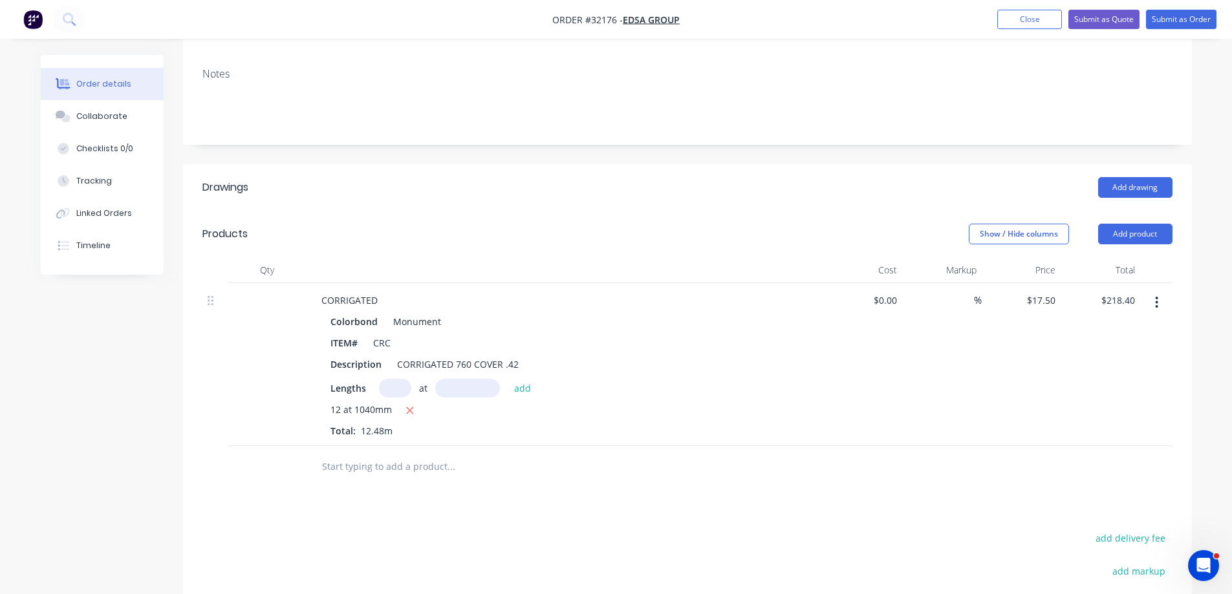
click at [413, 454] on input "text" at bounding box center [450, 467] width 259 height 26
click at [1147, 224] on button "Add product" at bounding box center [1135, 234] width 74 height 21
click at [1110, 283] on div "Basic product" at bounding box center [1111, 292] width 100 height 19
click at [368, 454] on div at bounding box center [365, 463] width 108 height 19
click at [420, 513] on input "text" at bounding box center [450, 526] width 259 height 26
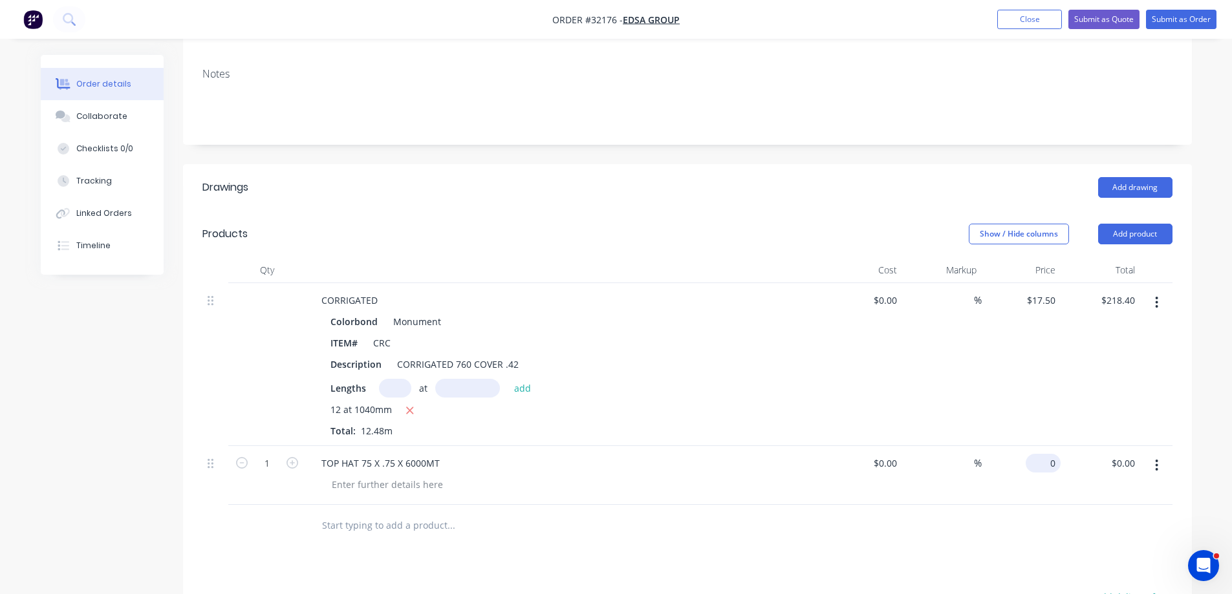
click at [1037, 446] on div "0 $0.00" at bounding box center [1022, 475] width 80 height 59
click at [1036, 505] on div at bounding box center [687, 526] width 970 height 42
type input "$52.00"
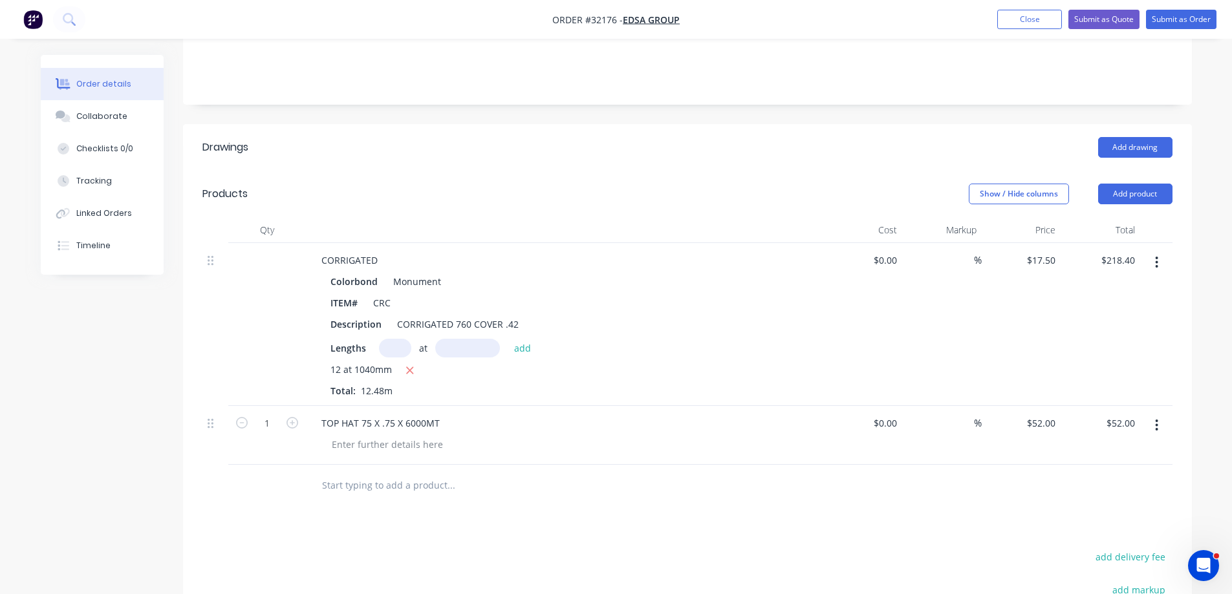
scroll to position [499, 0]
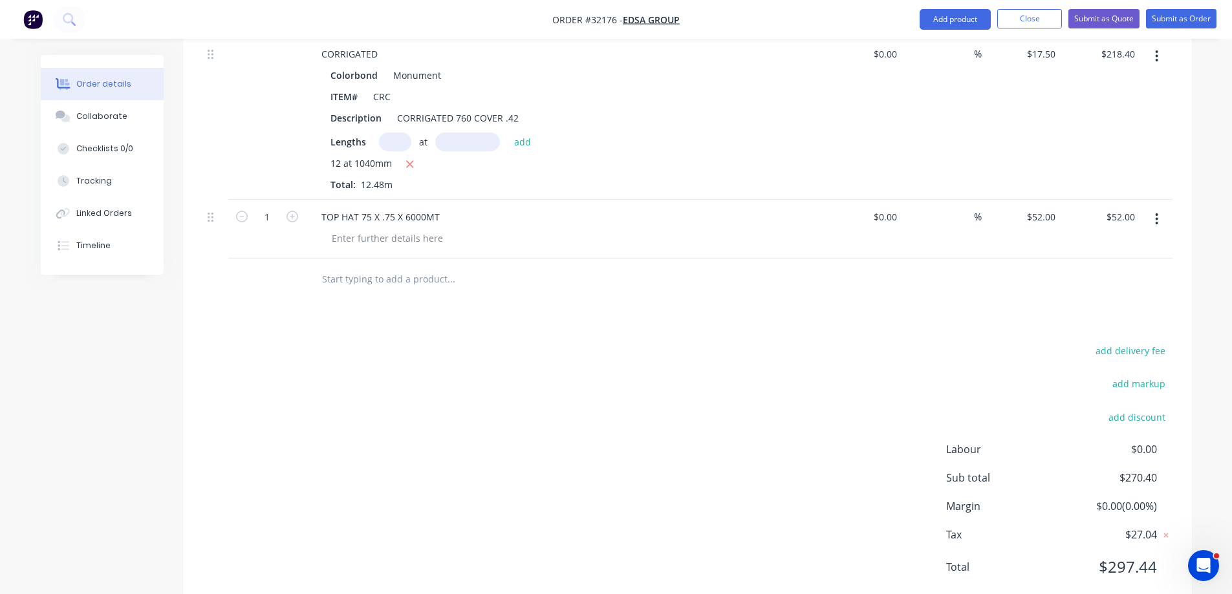
drag, startPoint x: 398, startPoint y: 248, endPoint x: 393, endPoint y: 257, distance: 10.4
click at [398, 266] on input "text" at bounding box center [450, 279] width 259 height 26
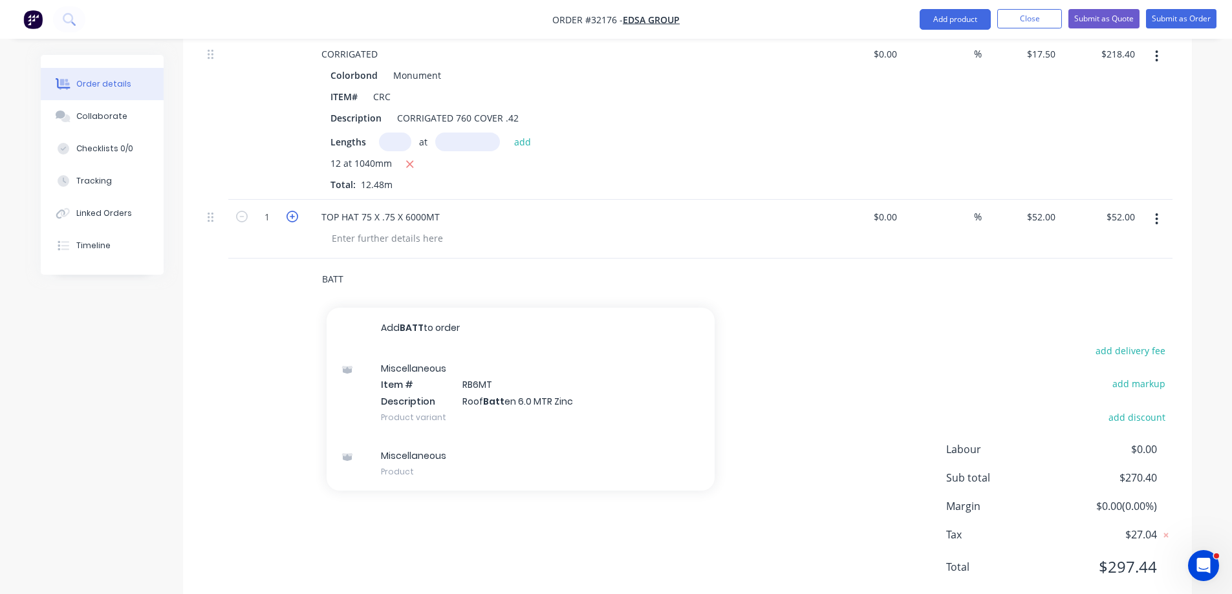
type input "BATT"
click at [293, 211] on icon "button" at bounding box center [293, 217] width 12 height 12
type input "2"
type input "$104.00"
click at [352, 266] on input "BATT" at bounding box center [450, 279] width 259 height 26
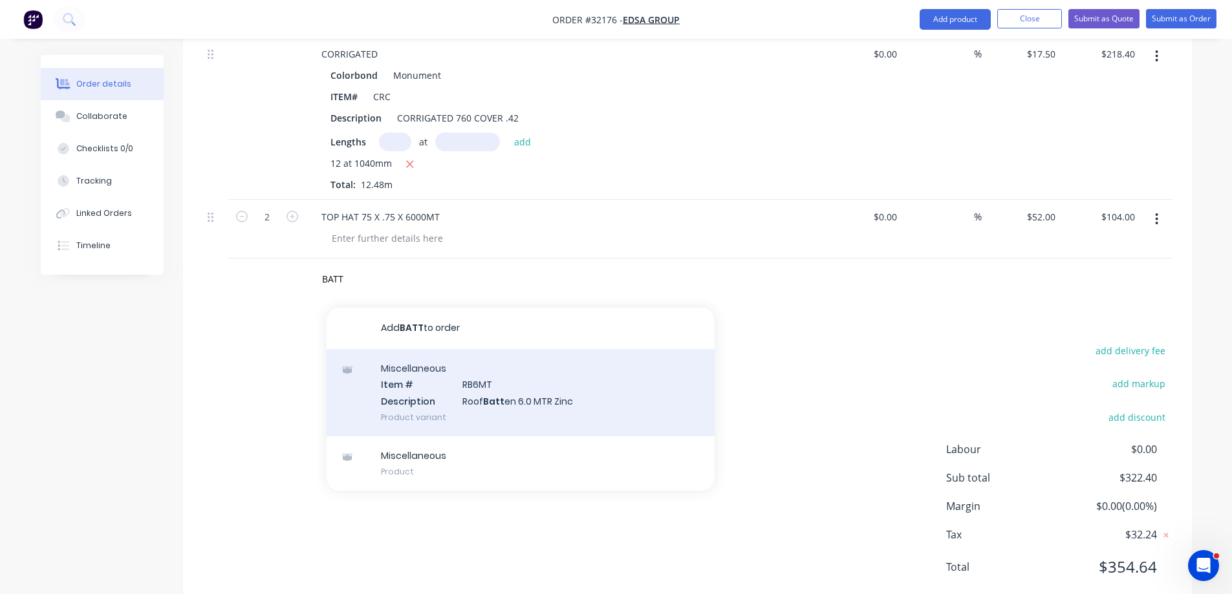
click at [494, 371] on div "Miscellaneous Item # RB6MT Description Roof Batt en 6.0 MTR Zinc Product variant" at bounding box center [521, 392] width 388 height 87
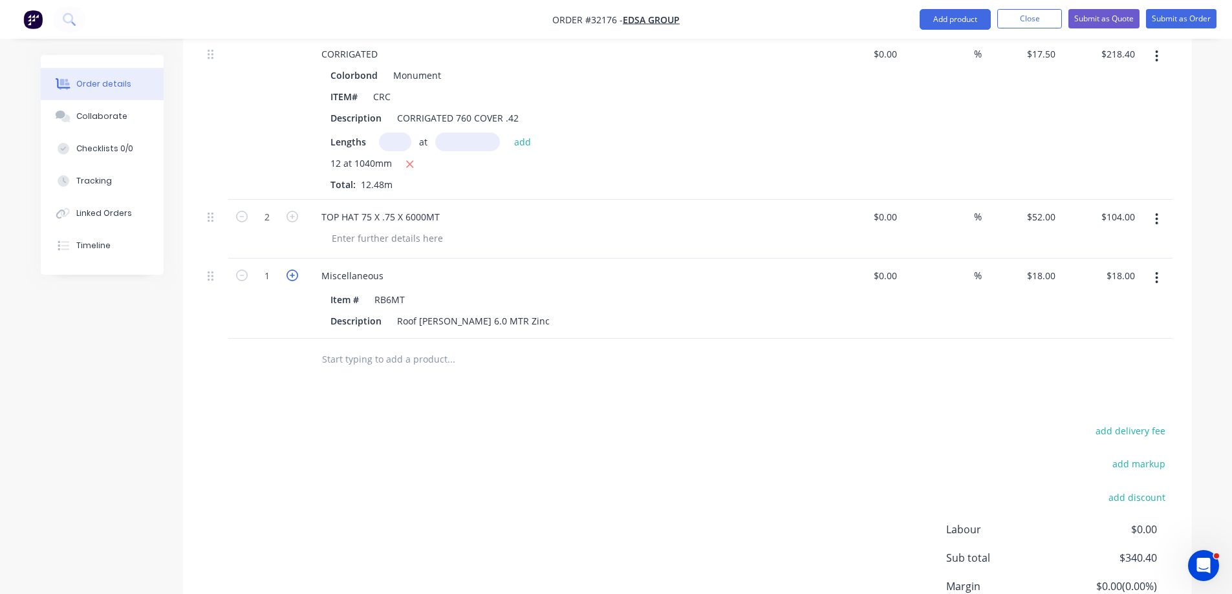
click at [287, 270] on icon "button" at bounding box center [293, 276] width 12 height 12
type input "2"
type input "$36.00"
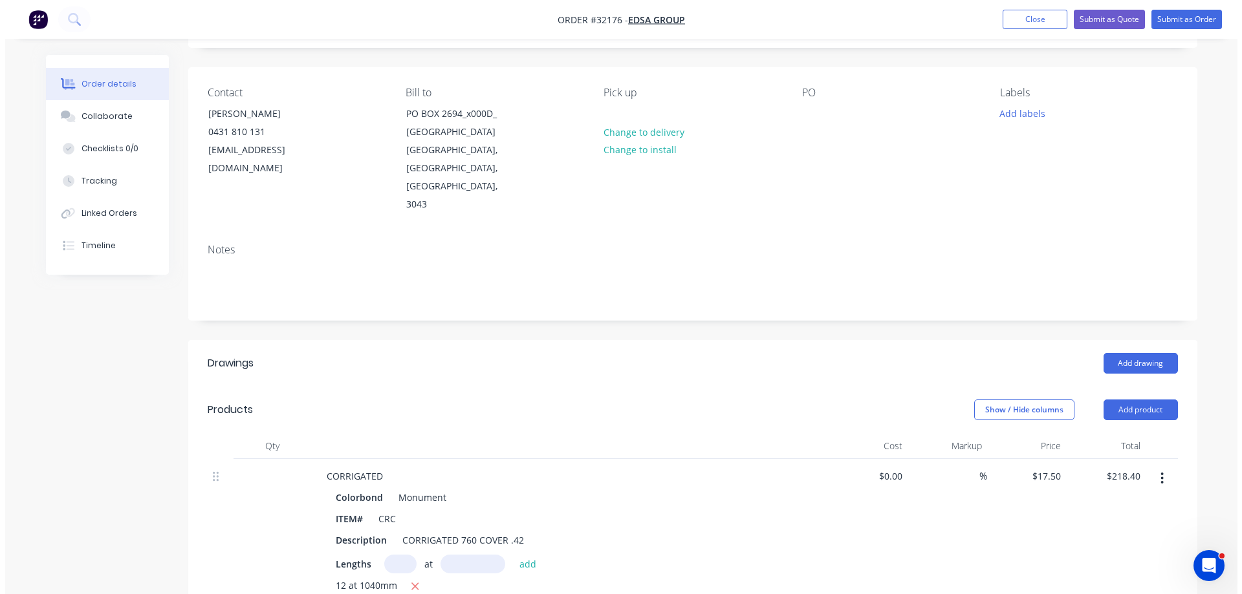
scroll to position [0, 0]
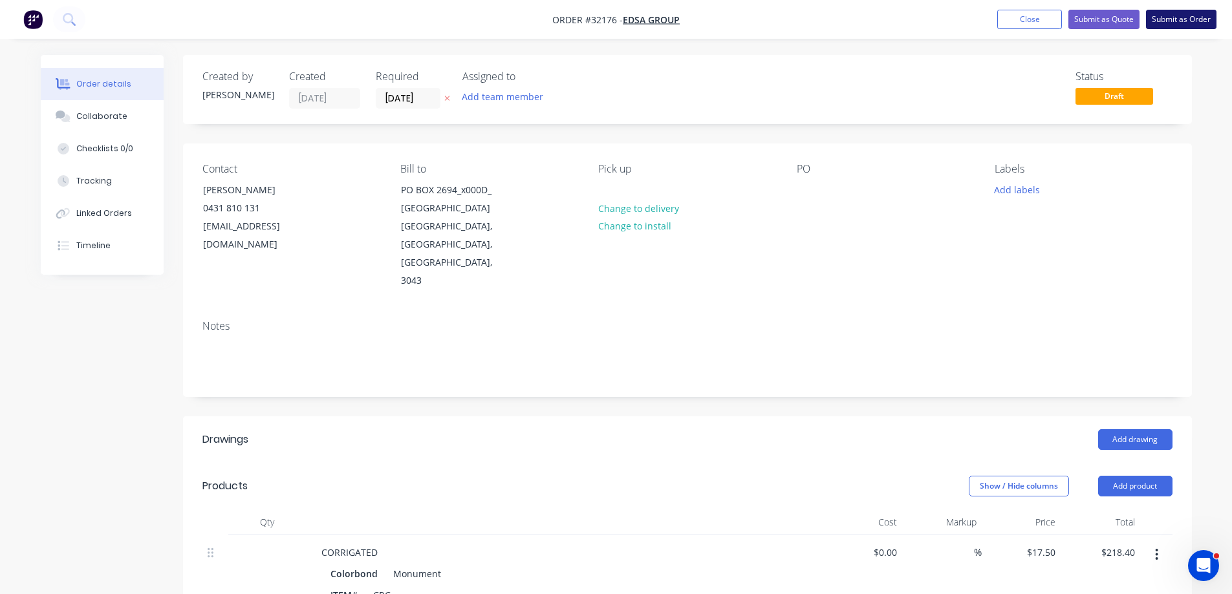
click at [1174, 21] on button "Submit as Order" at bounding box center [1181, 19] width 70 height 19
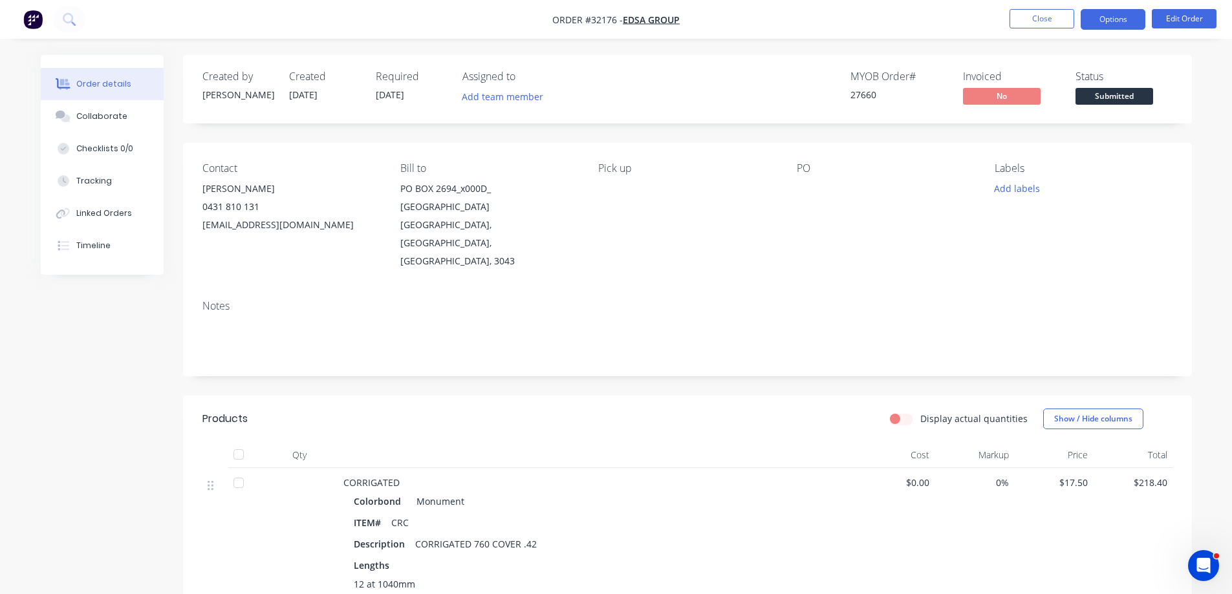
click at [1130, 17] on button "Options" at bounding box center [1113, 19] width 65 height 21
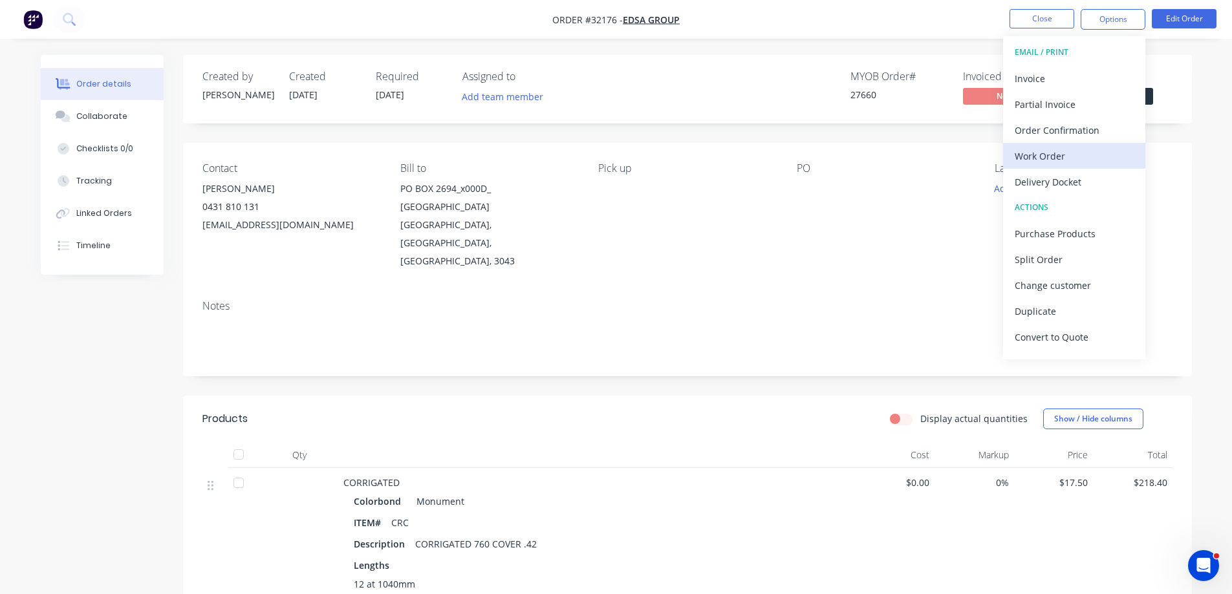
click at [1044, 155] on div "Work Order" at bounding box center [1074, 156] width 119 height 19
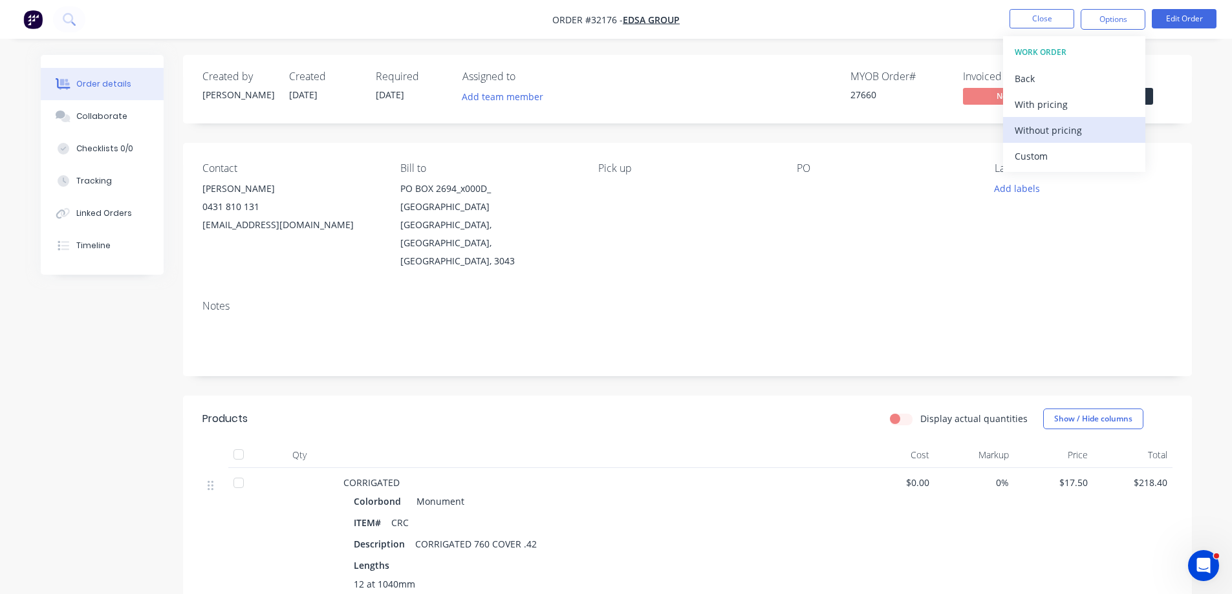
click at [1054, 140] on button "Without pricing" at bounding box center [1074, 130] width 142 height 26
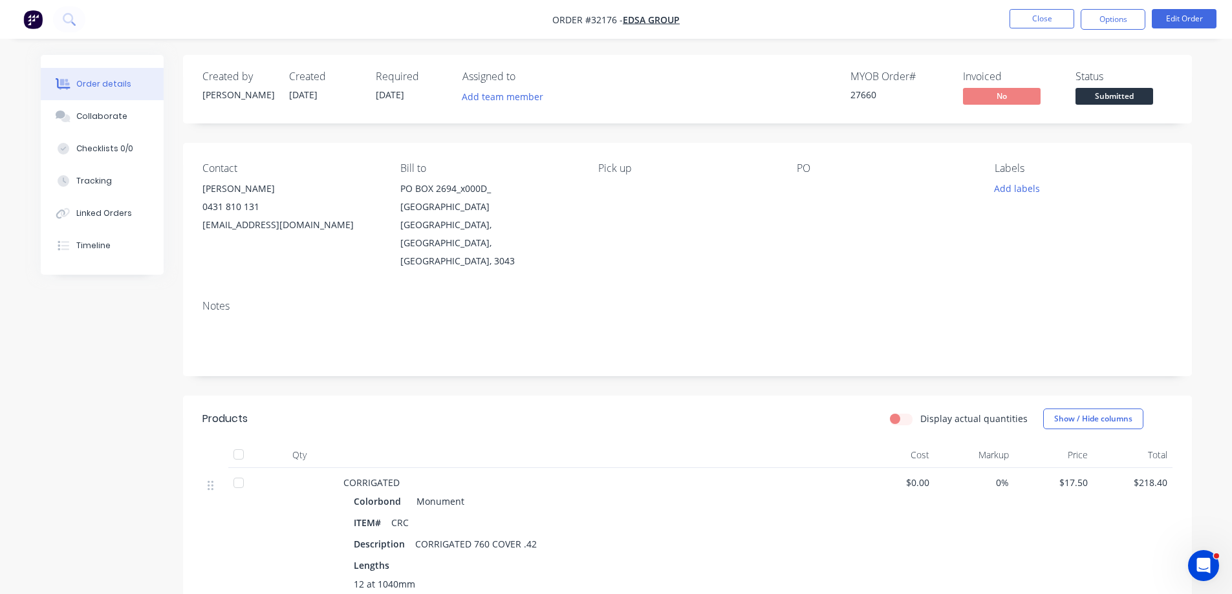
drag, startPoint x: 1204, startPoint y: 113, endPoint x: 1162, endPoint y: 96, distance: 45.5
click at [1204, 112] on div "Order details Collaborate Checklists 0/0 Tracking Linked Orders Timeline Order …" at bounding box center [616, 506] width 1177 height 902
click at [1140, 99] on span "Submitted" at bounding box center [1115, 96] width 78 height 16
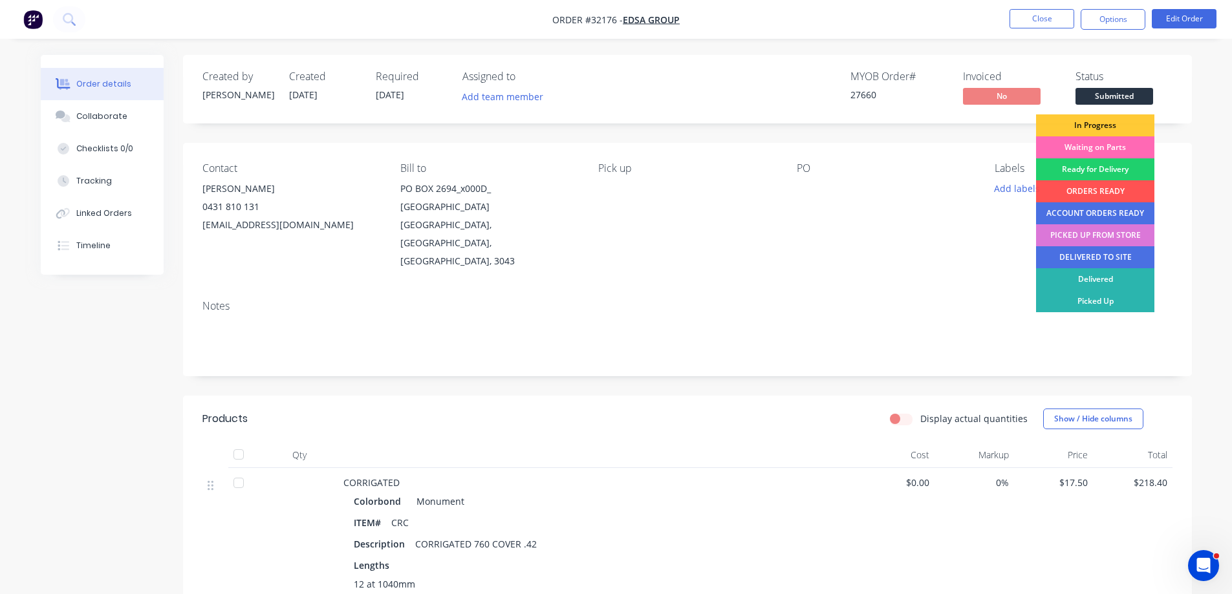
click at [1119, 150] on div "Waiting on Parts" at bounding box center [1095, 147] width 118 height 22
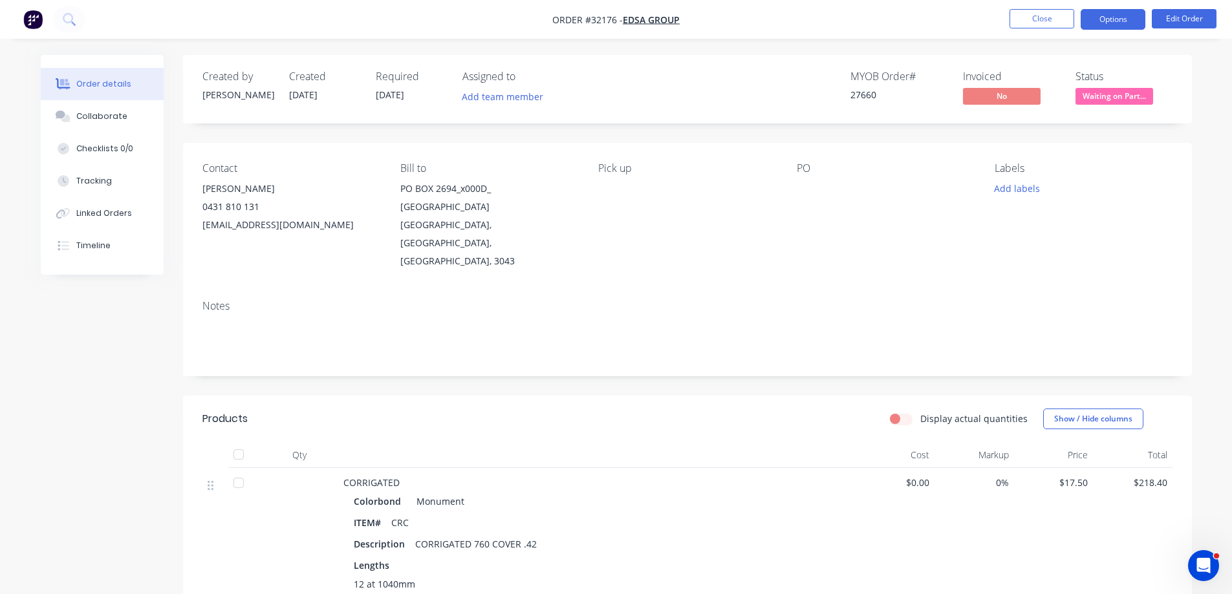
click at [1098, 23] on button "Options" at bounding box center [1113, 19] width 65 height 21
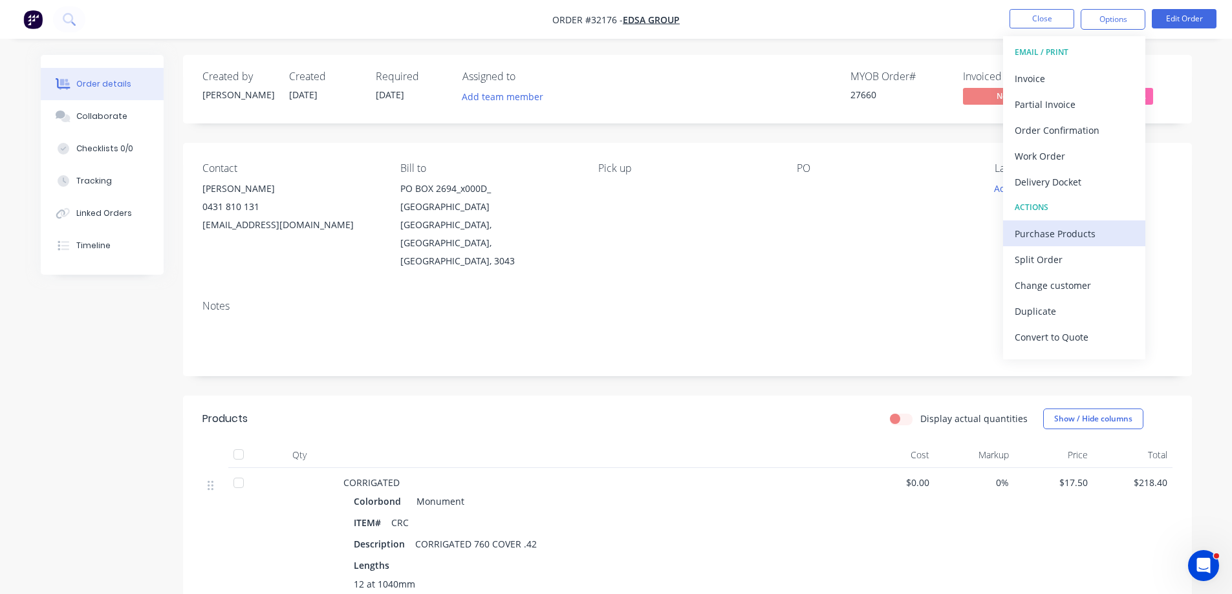
click at [1072, 238] on div "Purchase Products" at bounding box center [1074, 233] width 119 height 19
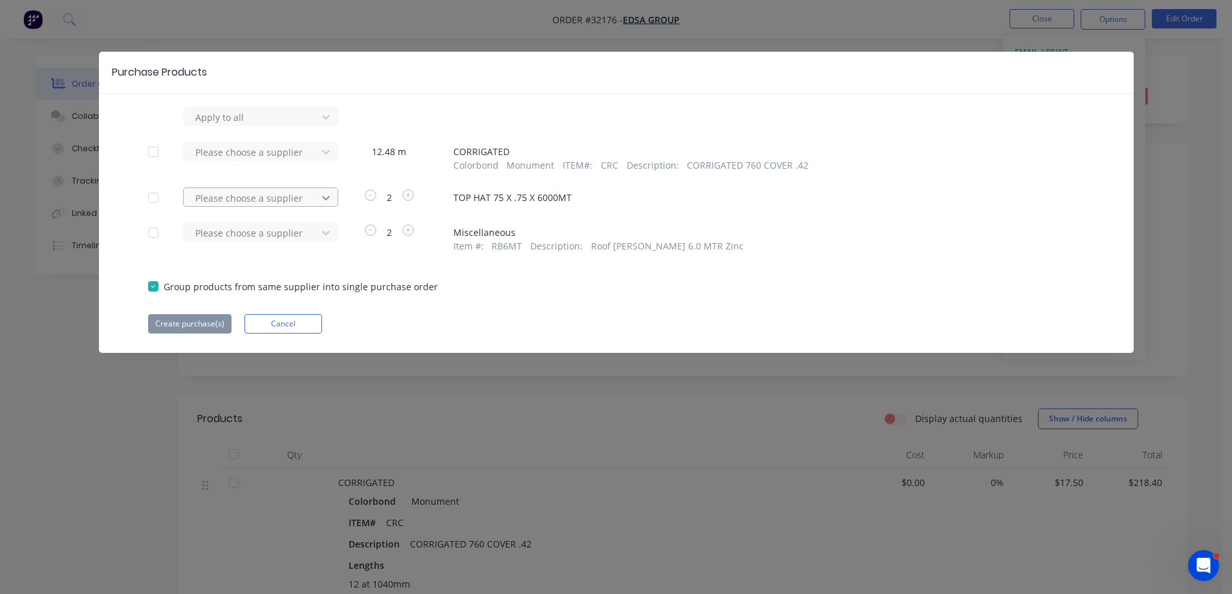
click at [325, 124] on icon at bounding box center [325, 117] width 13 height 13
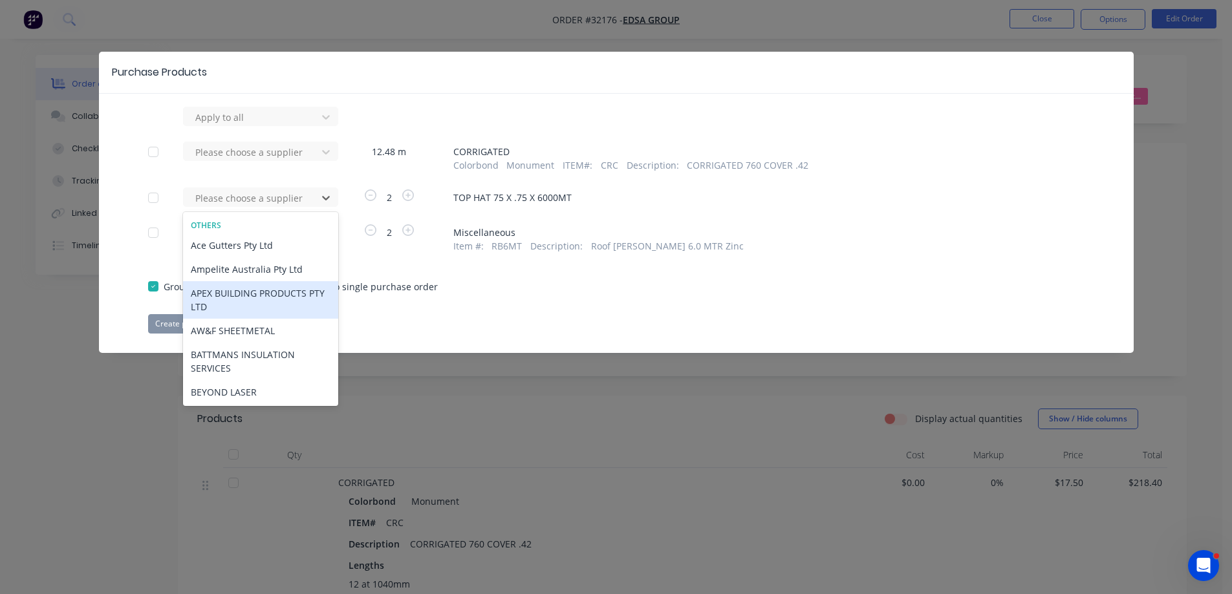
click at [279, 299] on div "APEX BUILDING PRODUCTS PTY LTD" at bounding box center [260, 300] width 155 height 38
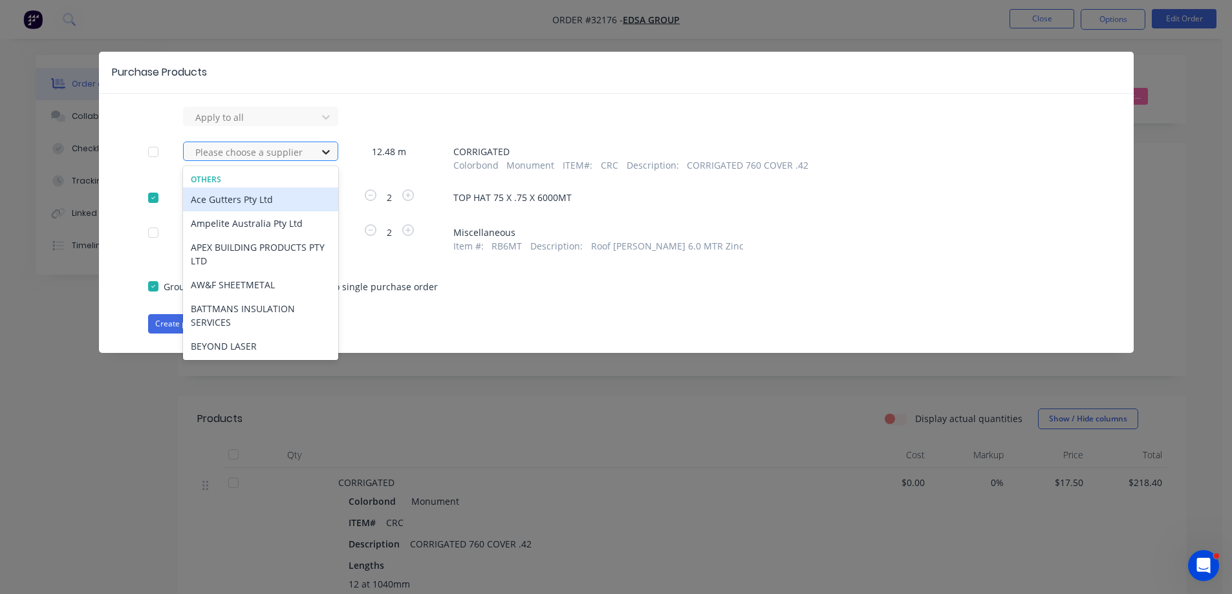
click at [329, 153] on icon at bounding box center [325, 152] width 13 height 13
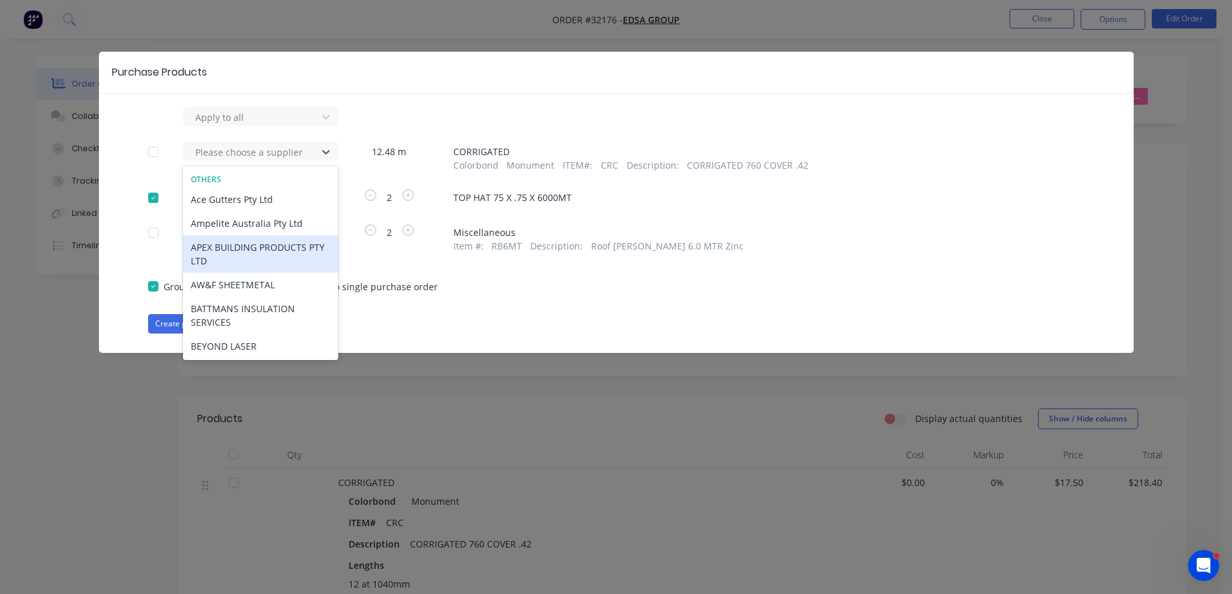
click at [282, 250] on div "APEX BUILDING PRODUCTS PTY LTD" at bounding box center [260, 254] width 155 height 38
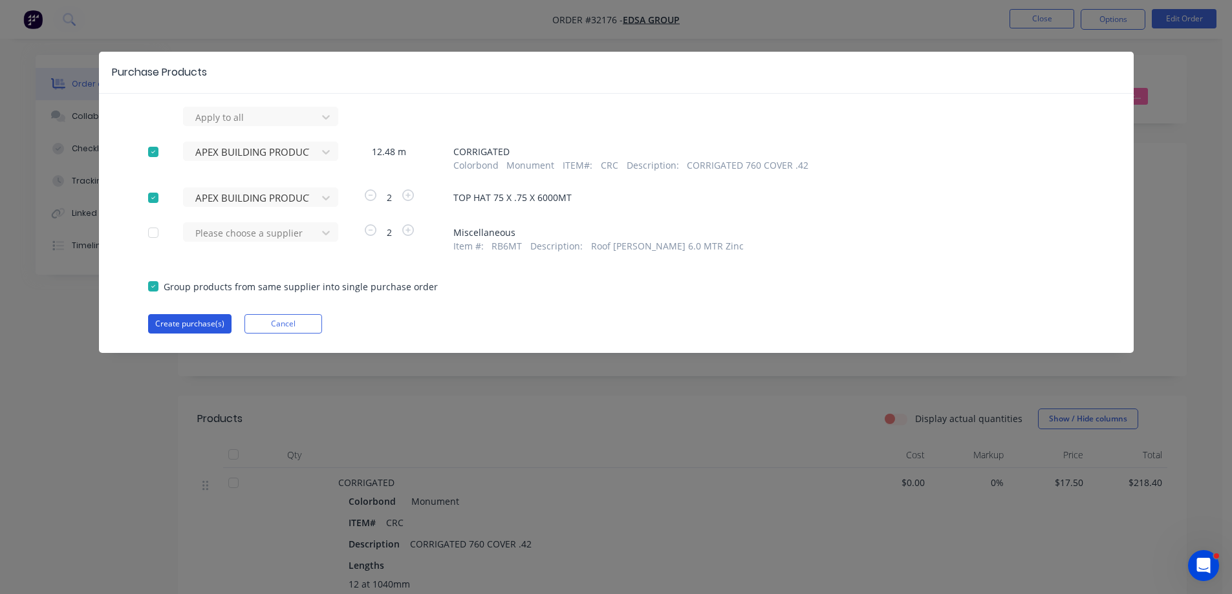
click at [216, 314] on button "Create purchase(s)" at bounding box center [189, 323] width 83 height 19
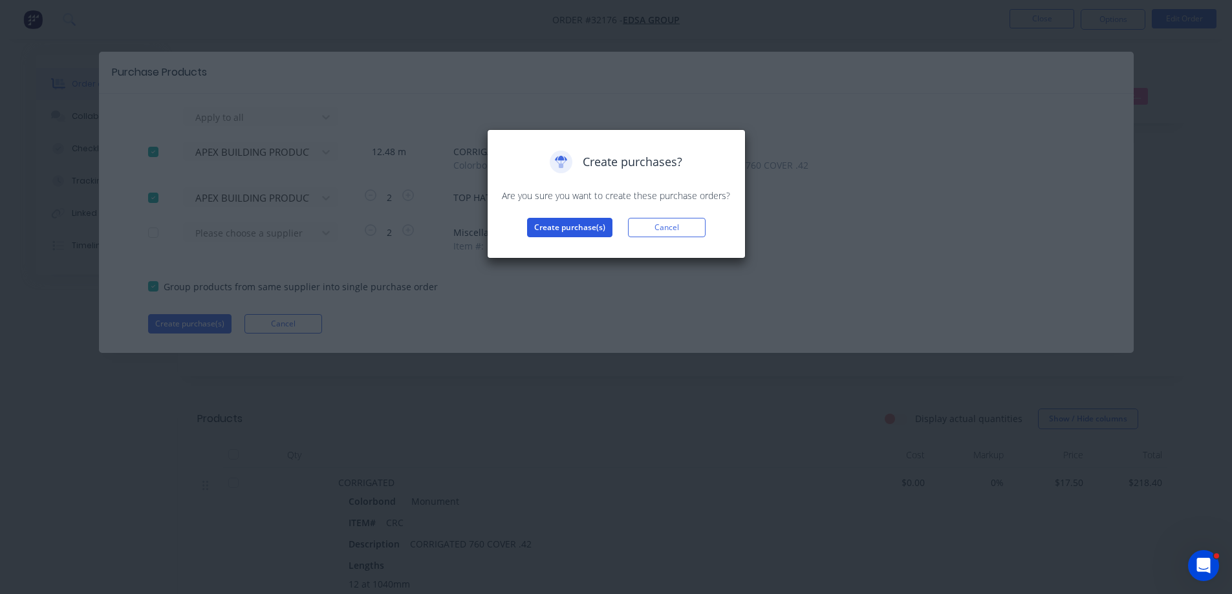
click at [587, 233] on button "Create purchase(s)" at bounding box center [569, 227] width 85 height 19
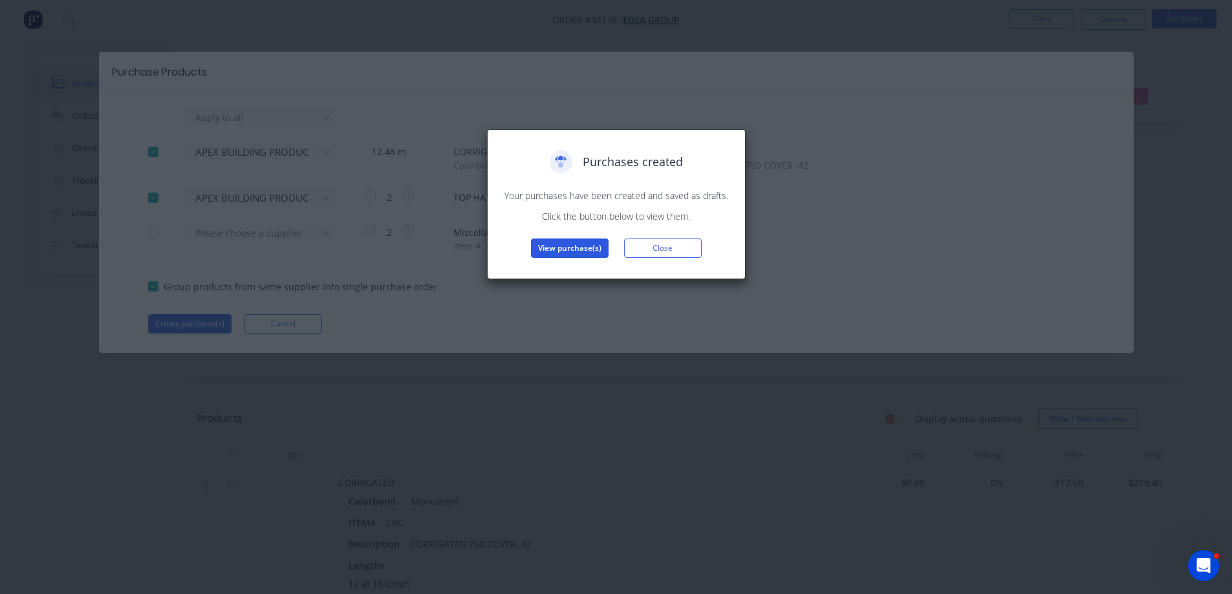
click at [570, 247] on button "View purchase(s)" at bounding box center [570, 248] width 78 height 19
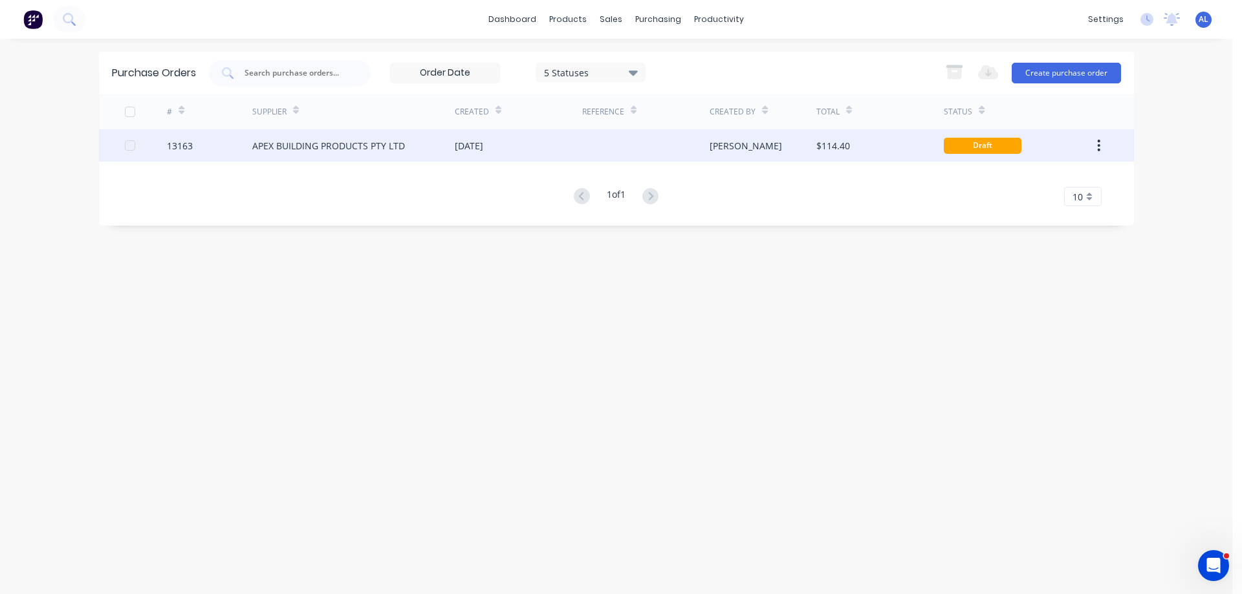
click at [822, 146] on div "$114.40" at bounding box center [833, 146] width 34 height 14
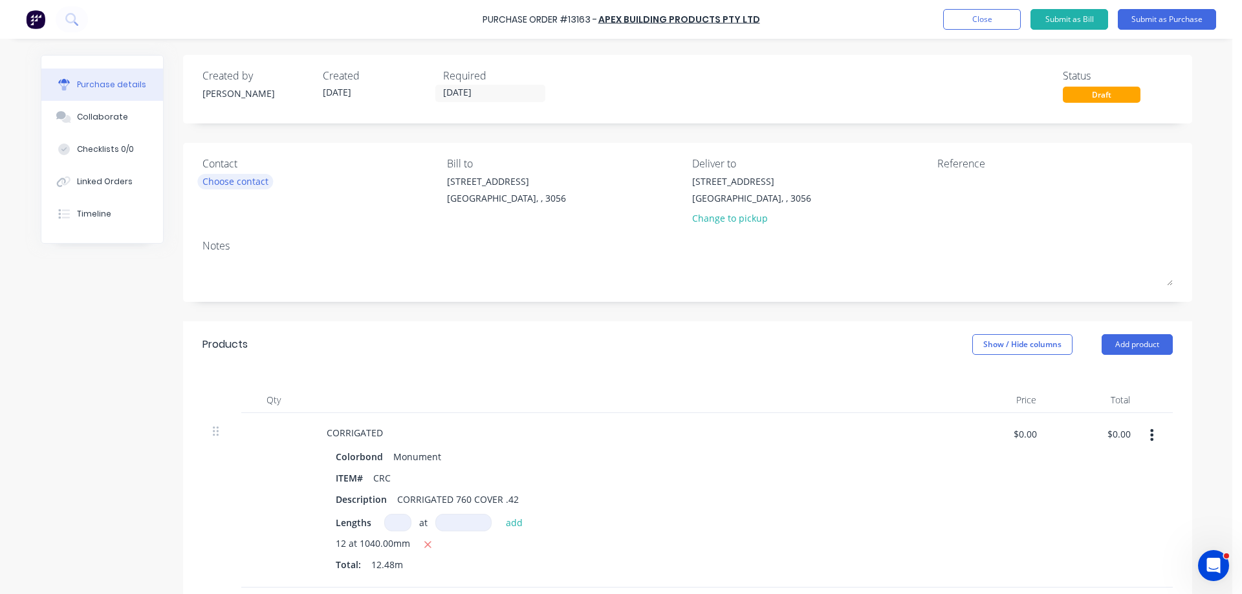
click at [254, 177] on div "Choose contact" at bounding box center [235, 182] width 66 height 14
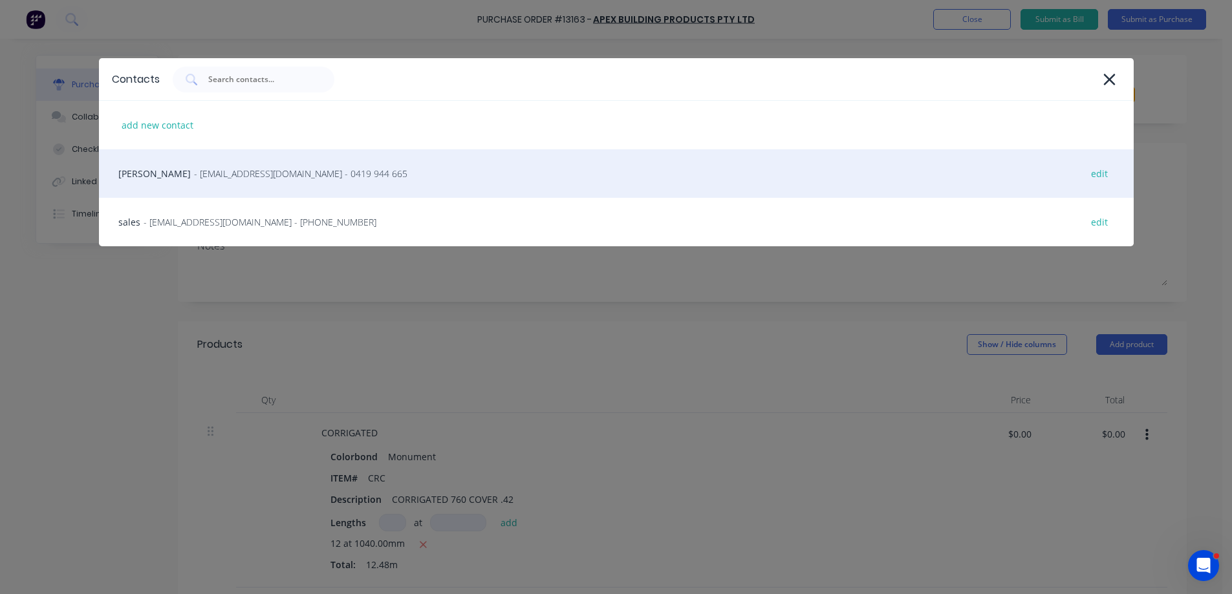
click at [245, 173] on span "- [EMAIL_ADDRESS][DOMAIN_NAME] - 0419 944 665" at bounding box center [300, 174] width 213 height 14
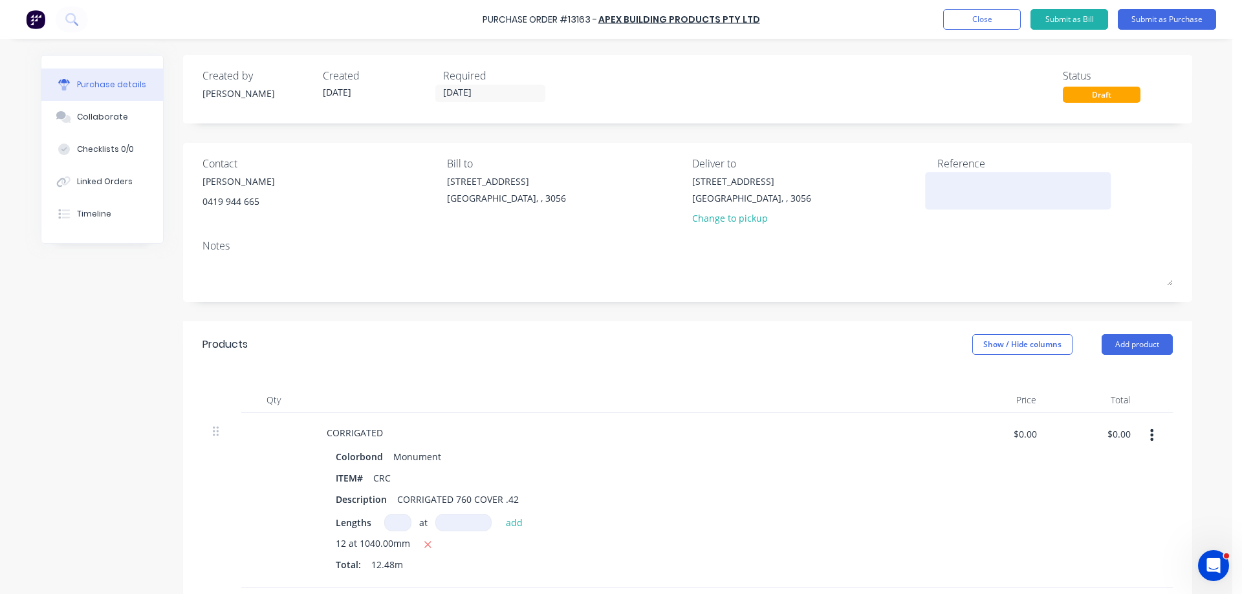
click at [946, 191] on textarea at bounding box center [1018, 189] width 162 height 29
type textarea "27660"
type textarea "x"
type textarea "27660"
click at [1161, 19] on button "Submit as Purchase" at bounding box center [1167, 19] width 98 height 21
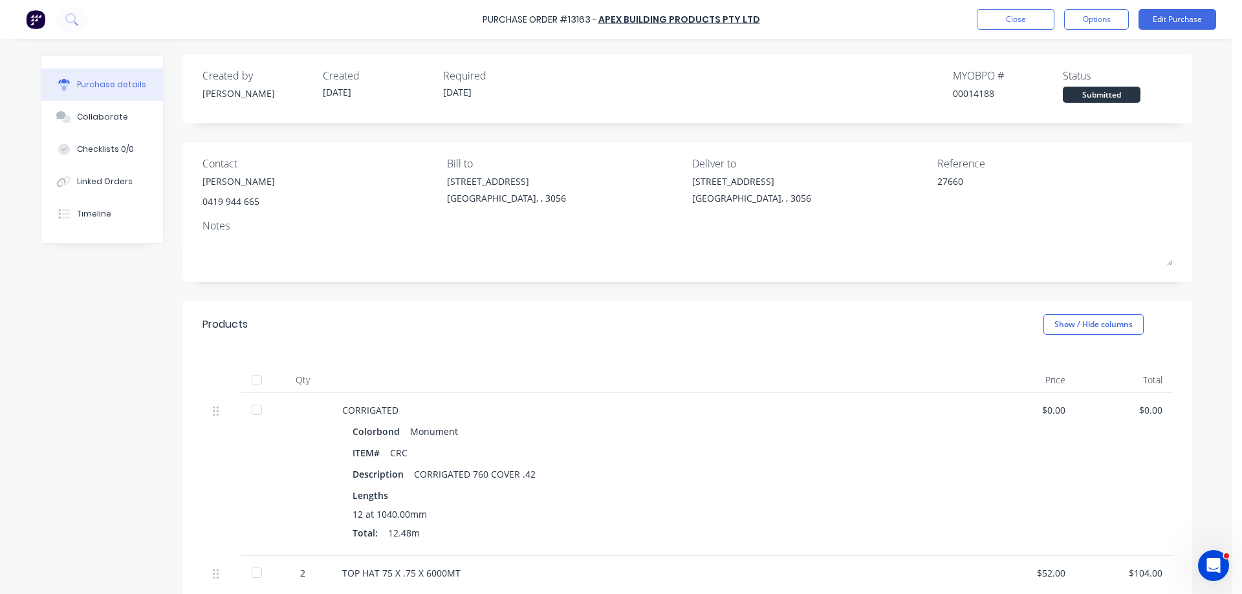
click at [1098, 96] on div "Submitted" at bounding box center [1102, 95] width 78 height 16
click at [1110, 22] on button "Options" at bounding box center [1096, 19] width 65 height 21
click at [1086, 56] on div "Print / Email" at bounding box center [1067, 52] width 100 height 19
click at [1059, 105] on div "Without pricing" at bounding box center [1067, 104] width 100 height 19
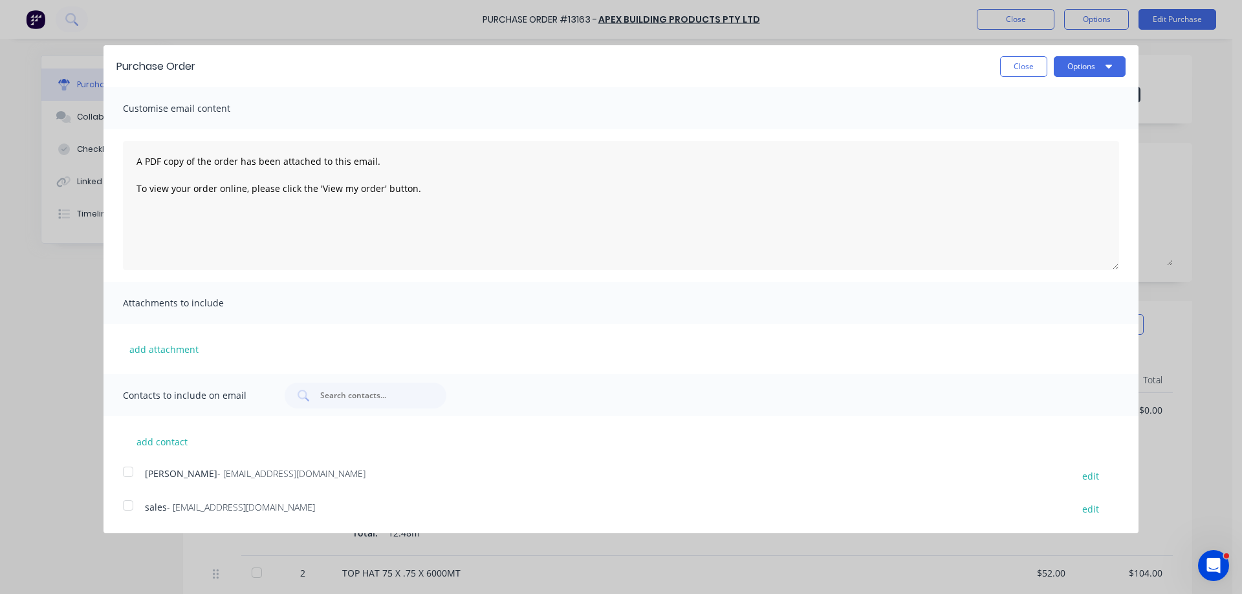
drag, startPoint x: 131, startPoint y: 473, endPoint x: 126, endPoint y: 499, distance: 25.6
click at [130, 473] on div at bounding box center [128, 472] width 26 height 26
click at [128, 515] on div at bounding box center [128, 506] width 26 height 26
click at [1088, 70] on button "Options" at bounding box center [1090, 66] width 72 height 21
click at [1082, 124] on div "Email" at bounding box center [1064, 125] width 100 height 19
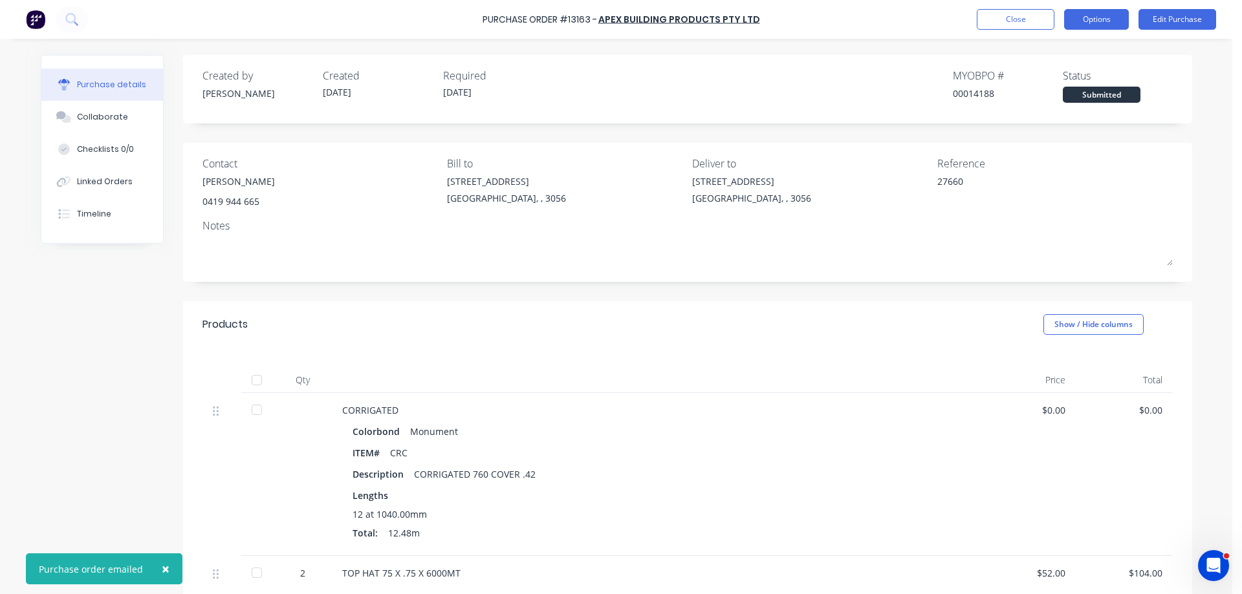
click at [1114, 19] on button "Options" at bounding box center [1096, 19] width 65 height 21
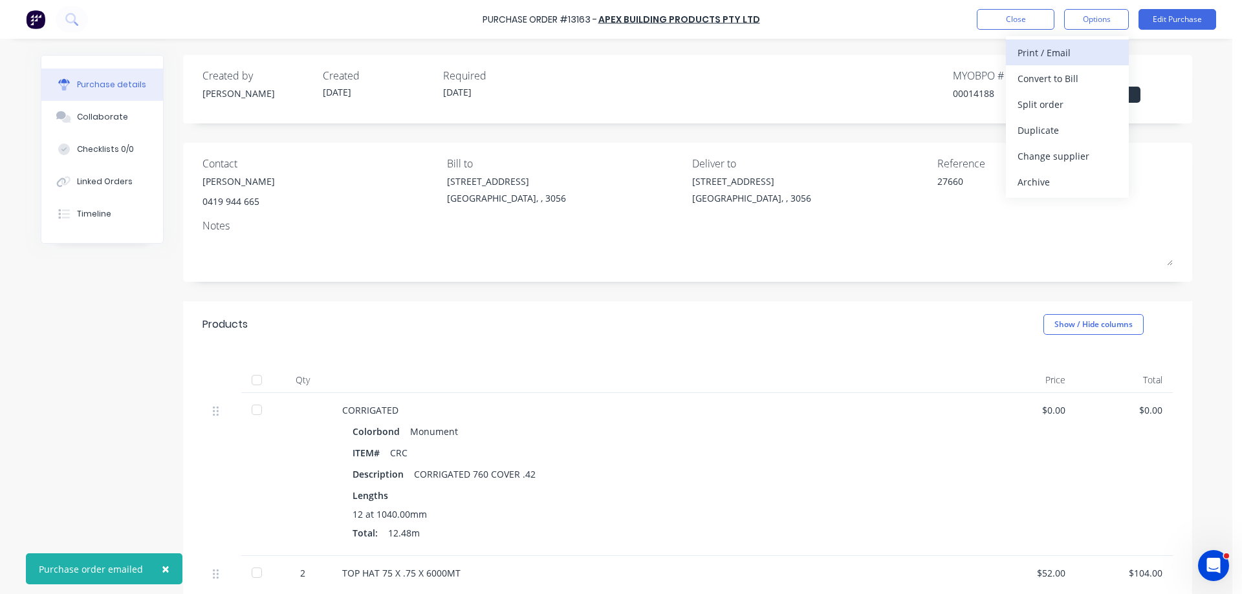
click at [1087, 52] on div "Print / Email" at bounding box center [1067, 52] width 100 height 19
click at [1071, 105] on div "Without pricing" at bounding box center [1067, 104] width 100 height 19
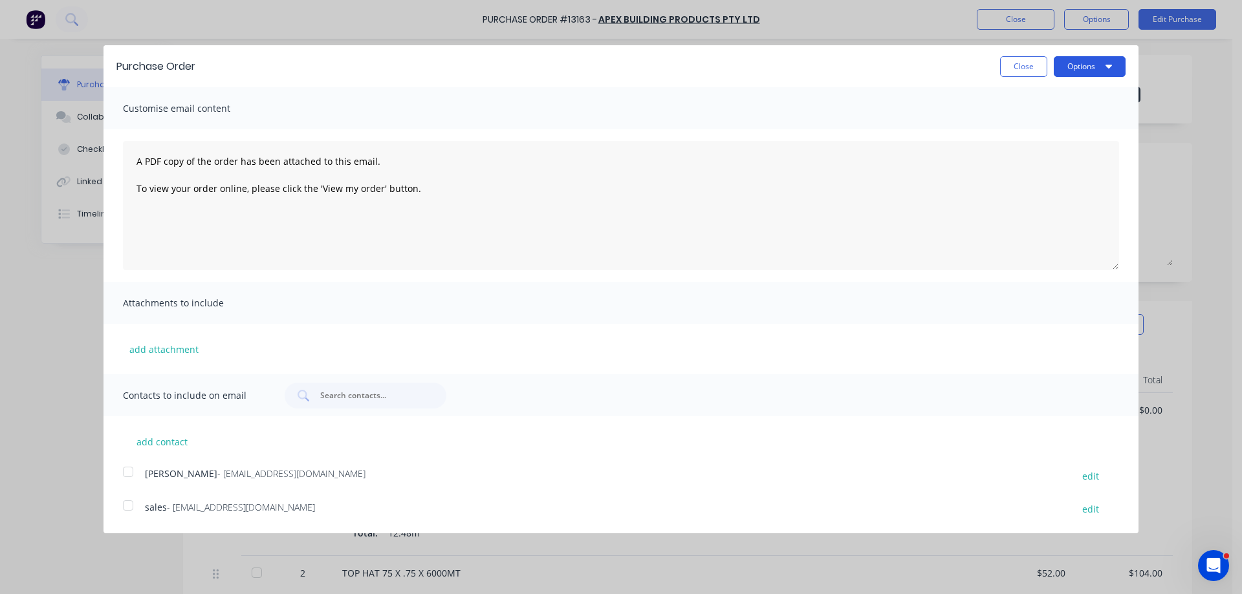
click at [1076, 70] on button "Options" at bounding box center [1090, 66] width 72 height 21
click at [1062, 100] on div "Print" at bounding box center [1064, 99] width 100 height 19
type textarea "x"
